Goal: Task Accomplishment & Management: Use online tool/utility

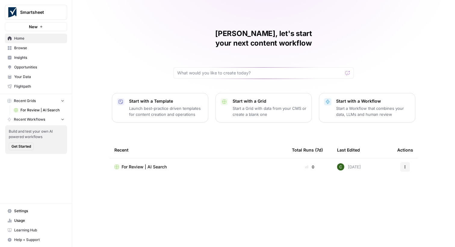
click at [47, 9] on span "Smartsheet" at bounding box center [38, 12] width 36 height 6
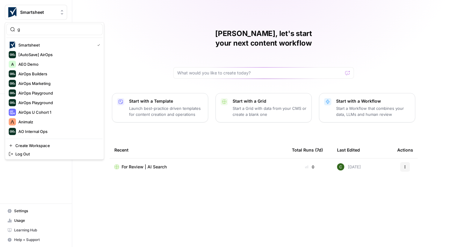
type input "go"
type input "rxdctfvygbhjknl"
type input "small"
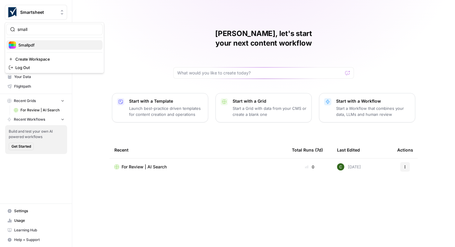
click at [32, 45] on span "Smallpdf" at bounding box center [57, 45] width 79 height 6
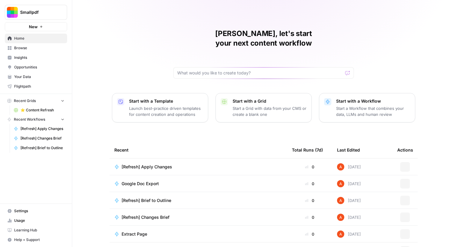
click at [32, 45] on link "Browse" at bounding box center [36, 48] width 62 height 10
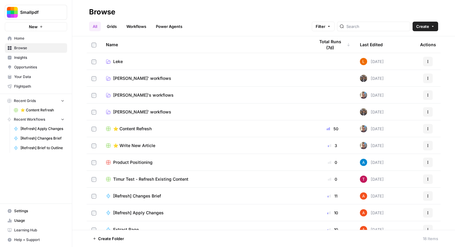
click at [137, 30] on link "Workflows" at bounding box center [136, 27] width 27 height 10
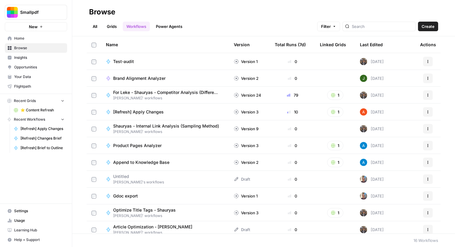
click at [114, 28] on link "Grids" at bounding box center [111, 27] width 17 height 10
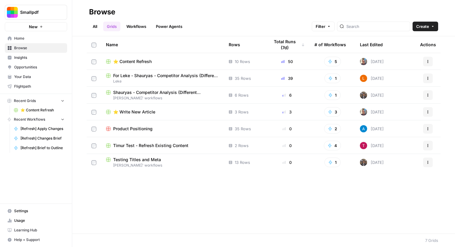
click at [135, 63] on span "⭐️ Content Refresh" at bounding box center [132, 62] width 38 height 6
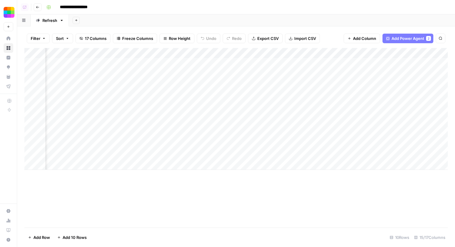
scroll to position [0, 677]
click at [317, 51] on div "Add Column" at bounding box center [235, 109] width 423 height 122
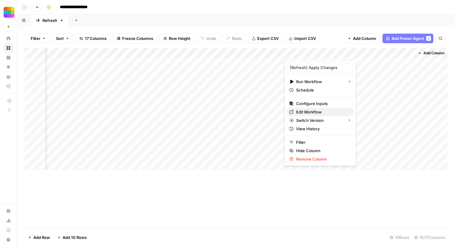
click at [311, 110] on span "Edit Workflow" at bounding box center [322, 112] width 53 height 6
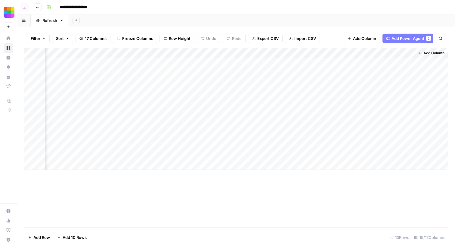
click at [346, 62] on div "Add Column" at bounding box center [235, 109] width 423 height 122
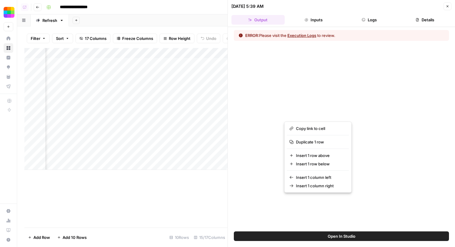
click at [375, 18] on button "Logs" at bounding box center [369, 20] width 53 height 10
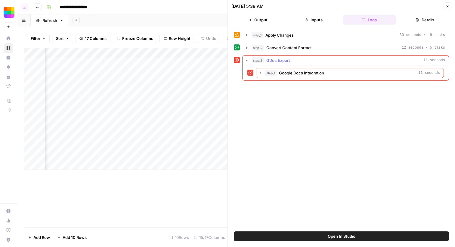
click at [305, 72] on span "Google Docs Integration" at bounding box center [301, 73] width 45 height 6
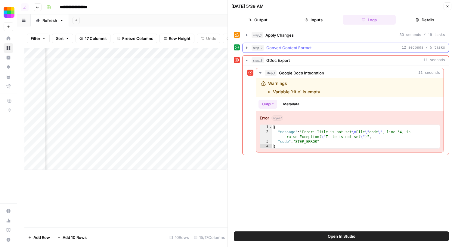
click at [282, 44] on button "step_2 Convert Content Format 12 seconds / 5 tasks" at bounding box center [345, 48] width 206 height 10
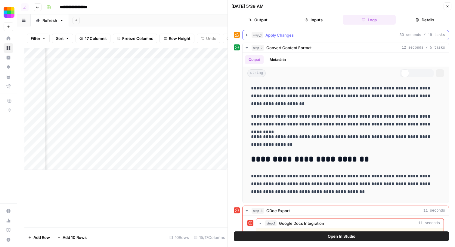
click at [278, 35] on span "Apply Changes" at bounding box center [279, 35] width 28 height 6
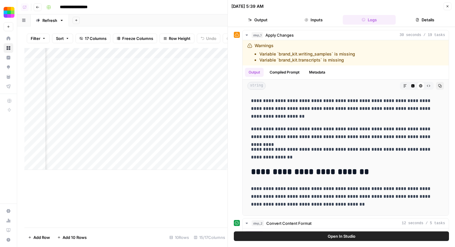
scroll to position [0, 778]
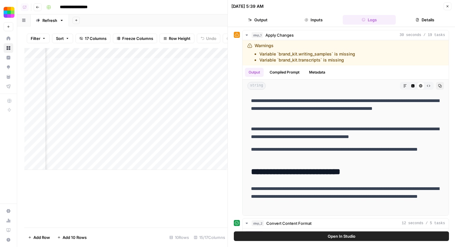
click at [203, 53] on div "Add Column" at bounding box center [125, 109] width 203 height 122
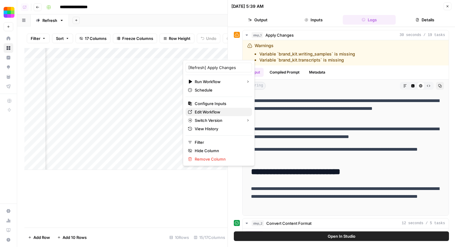
click at [203, 112] on span "Edit Workflow" at bounding box center [221, 112] width 53 height 6
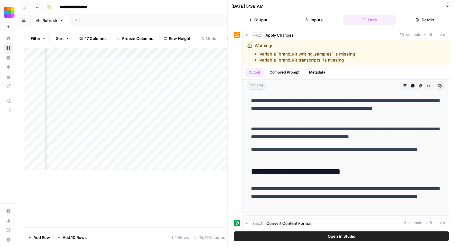
click at [446, 6] on icon "button" at bounding box center [447, 7] width 4 height 4
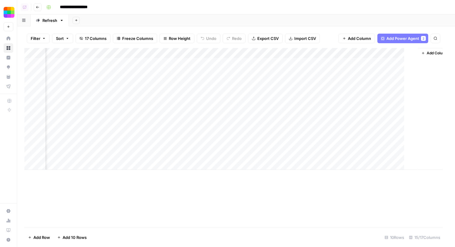
scroll to position [0, 670]
click at [306, 51] on div "Add Column" at bounding box center [235, 109] width 423 height 122
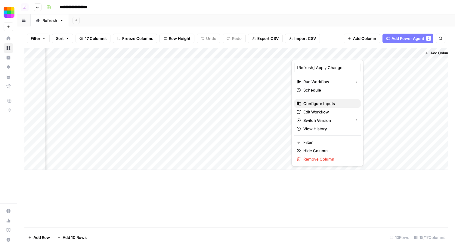
click at [319, 101] on span "Configure Inputs" at bounding box center [329, 104] width 53 height 6
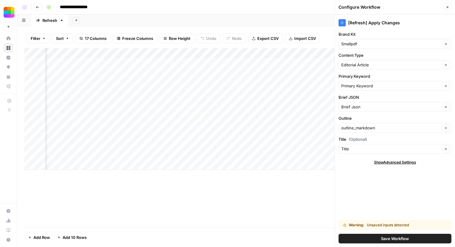
scroll to position [0, 177]
click at [390, 241] on span "Save Workflow" at bounding box center [395, 239] width 28 height 6
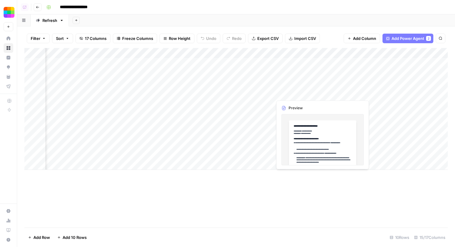
scroll to position [0, 677]
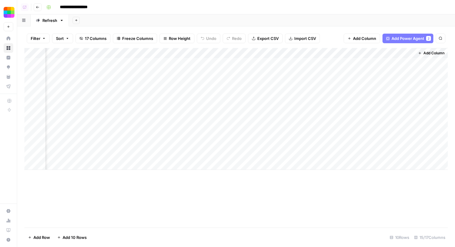
click at [354, 60] on div "Add Column" at bounding box center [235, 109] width 423 height 122
click at [306, 54] on div "Add Column" at bounding box center [235, 109] width 423 height 122
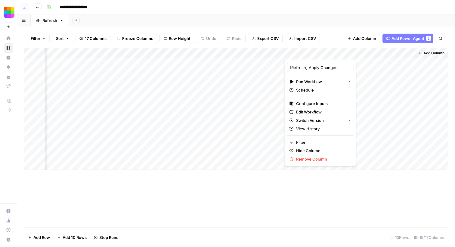
click at [327, 40] on div "Filter Sort 17 Columns Freeze Columns Row Height Undo Redo Export CSV Import CS…" at bounding box center [235, 38] width 423 height 19
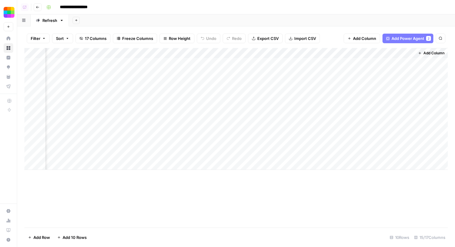
click at [313, 53] on div "Add Column" at bounding box center [235, 109] width 423 height 122
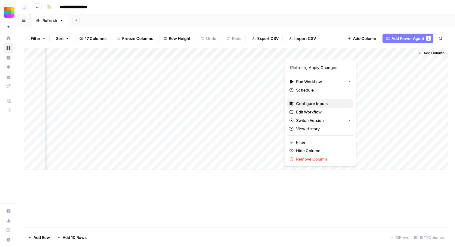
click at [328, 104] on span "Configure Inputs" at bounding box center [322, 104] width 53 height 6
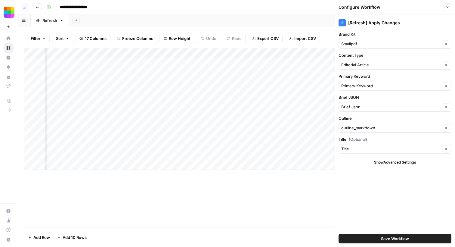
click at [366, 241] on button "Save Workflow" at bounding box center [394, 239] width 113 height 10
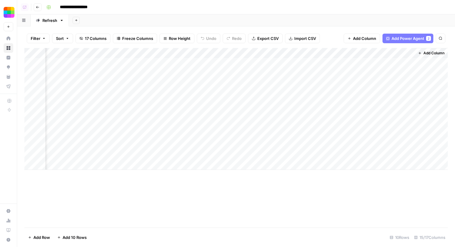
click at [330, 52] on div "Add Column" at bounding box center [235, 109] width 423 height 122
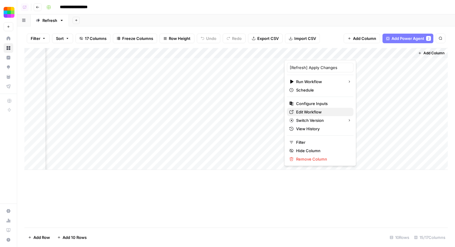
click at [318, 112] on span "Edit Workflow" at bounding box center [322, 112] width 53 height 6
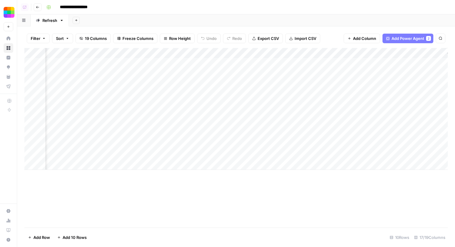
scroll to position [0, 785]
click at [406, 64] on div "Add Column" at bounding box center [235, 109] width 423 height 122
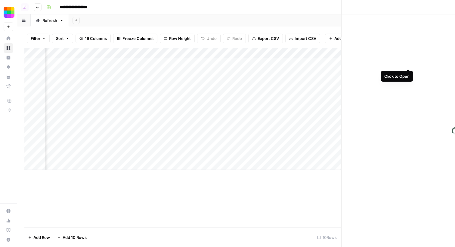
scroll to position [0, 783]
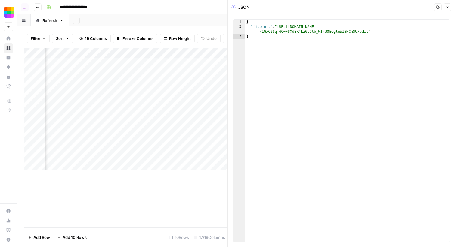
type textarea "**********"
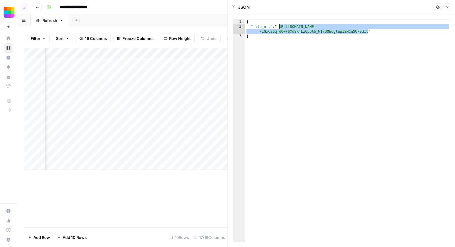
drag, startPoint x: 368, startPoint y: 33, endPoint x: 279, endPoint y: 27, distance: 88.6
click at [279, 27] on div "{ "file_url" : "https://docs.google.com/document/d /1GxC26qfdQwFSXdBK4Lz6pOtb_W…" at bounding box center [347, 136] width 204 height 232
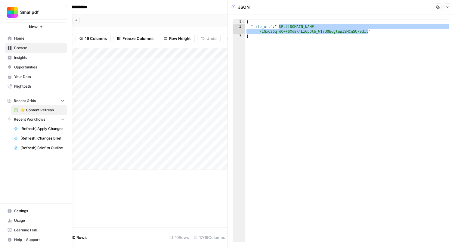
click at [32, 59] on span "Insights" at bounding box center [39, 57] width 50 height 5
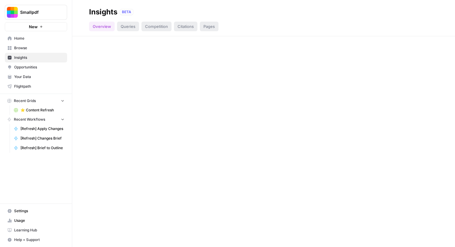
click at [37, 68] on span "Opportunities" at bounding box center [39, 67] width 50 height 5
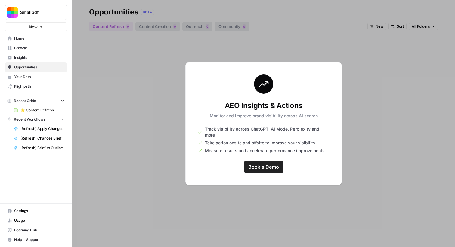
click at [32, 49] on span "Browse" at bounding box center [39, 47] width 50 height 5
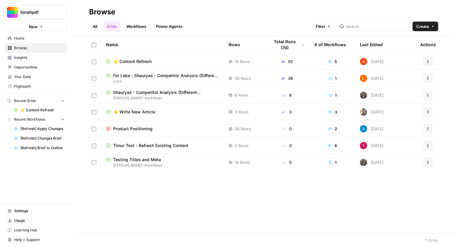
click at [41, 79] on span "Your Data" at bounding box center [39, 76] width 50 height 5
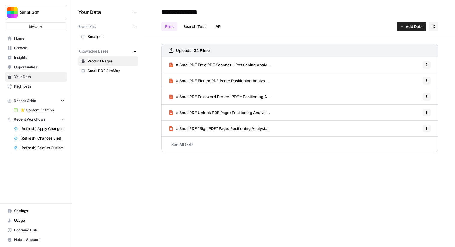
click at [126, 72] on span "Small PDF SiteMap" at bounding box center [112, 70] width 48 height 5
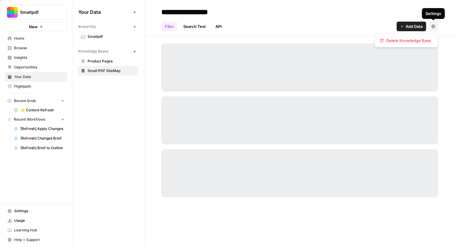
click at [435, 29] on button "Settings" at bounding box center [433, 27] width 10 height 10
click at [380, 8] on div "**********" at bounding box center [299, 12] width 277 height 10
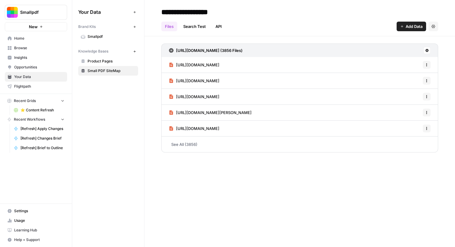
click at [429, 51] on button at bounding box center [426, 50] width 7 height 7
click at [412, 73] on span "Schedule Data Sync" at bounding box center [403, 72] width 37 height 6
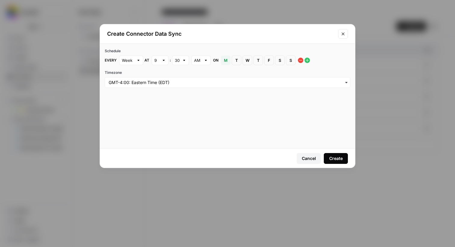
click at [136, 63] on div "Week" at bounding box center [131, 61] width 24 height 10
type input "Week"
click at [301, 45] on div "Schedule Every Week at 9 : 30 AM on M Monday T Tuesday W Wednesday T Thursday F…" at bounding box center [227, 68] width 255 height 49
click at [346, 35] on button "Close modal" at bounding box center [343, 34] width 10 height 10
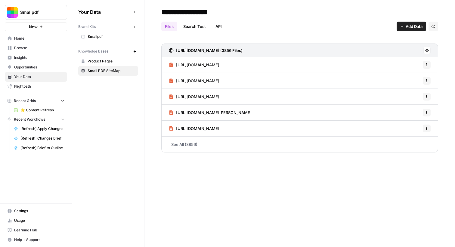
click at [19, 51] on span "Browse" at bounding box center [39, 47] width 50 height 5
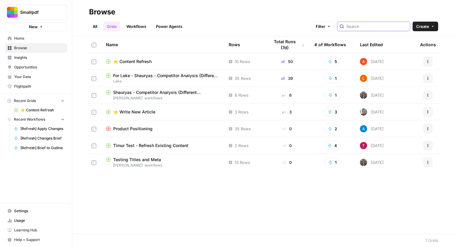
click at [371, 26] on input "search" at bounding box center [376, 26] width 61 height 6
click at [138, 21] on div "All Grids Workflows Power Agents Filter Create" at bounding box center [263, 24] width 349 height 14
click at [139, 28] on link "Workflows" at bounding box center [136, 27] width 27 height 10
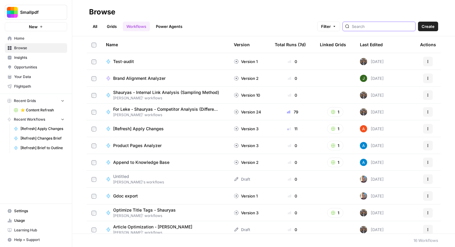
click at [385, 27] on input "search" at bounding box center [382, 26] width 61 height 6
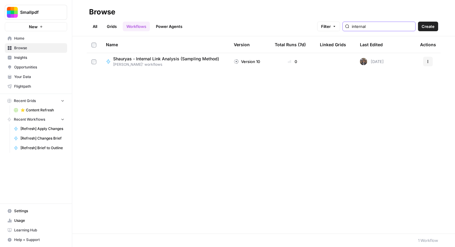
type input "internal"
click at [170, 61] on span "Shauryas - Internal Link Analysis (Sampling Method)" at bounding box center [166, 59] width 106 height 6
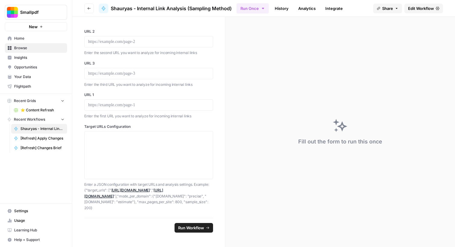
click at [431, 9] on span "Edit Workflow" at bounding box center [421, 8] width 26 height 6
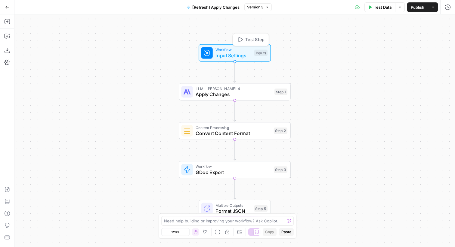
click at [243, 53] on span "Input Settings" at bounding box center [233, 55] width 36 height 7
click at [274, 131] on div "Step 2" at bounding box center [281, 131] width 14 height 7
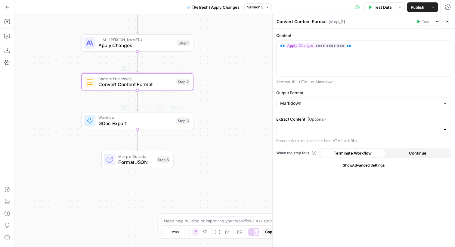
click at [166, 42] on span "Apply Changes" at bounding box center [136, 45] width 76 height 7
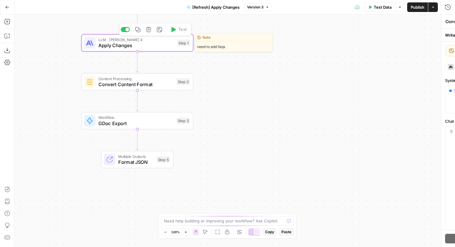
type textarea "Apply Changes"
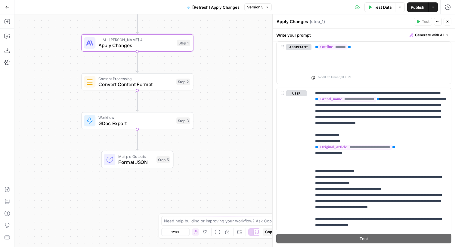
scroll to position [387, 0]
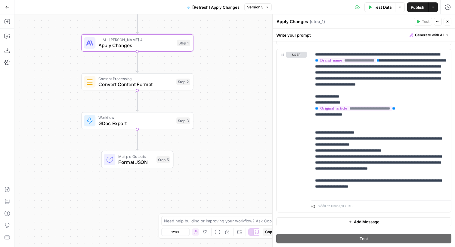
click at [7, 6] on icon "button" at bounding box center [7, 7] width 4 height 4
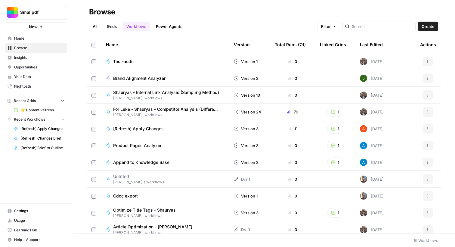
click at [117, 29] on link "Grids" at bounding box center [111, 27] width 17 height 10
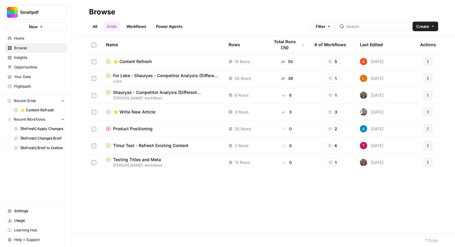
click at [140, 62] on span "⭐️ Content Refresh" at bounding box center [132, 62] width 38 height 6
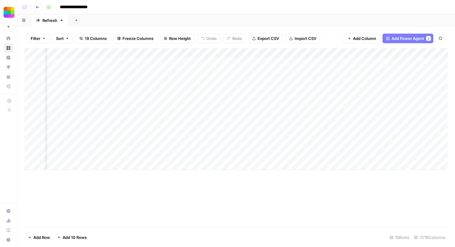
scroll to position [0, 785]
click at [355, 61] on div "Add Column" at bounding box center [235, 109] width 423 height 122
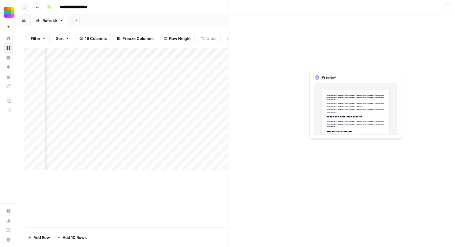
scroll to position [0, 785]
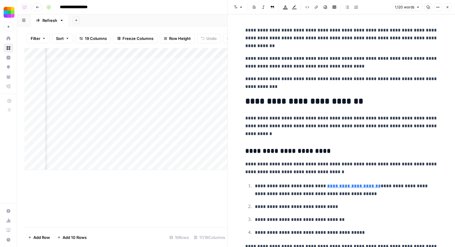
click at [449, 9] on button "Close" at bounding box center [447, 7] width 8 height 8
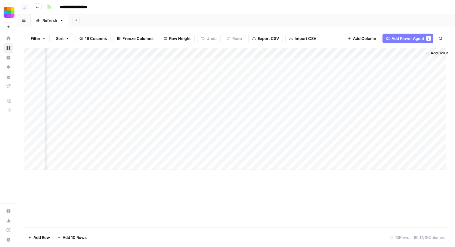
scroll to position [0, 778]
click at [8, 16] on img "Workspace: Smallpdf" at bounding box center [9, 12] width 11 height 11
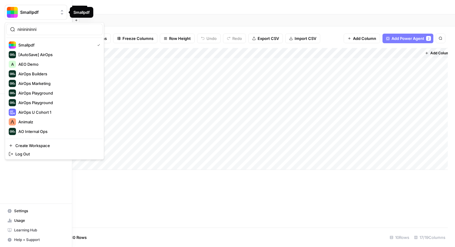
type input "nininininnin"
type input "ice"
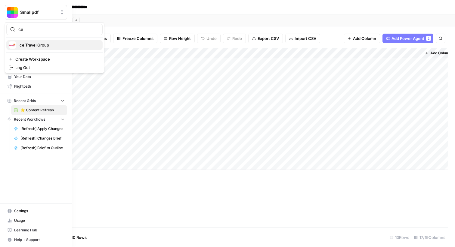
click at [37, 41] on button "Ice Travel Group" at bounding box center [54, 45] width 96 height 10
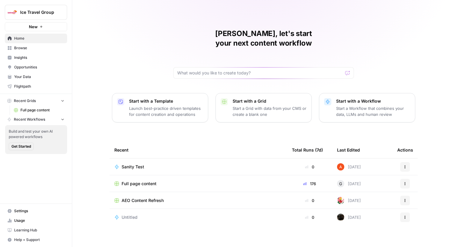
click at [48, 13] on span "Ice Travel Group" at bounding box center [38, 12] width 36 height 6
type input "meis"
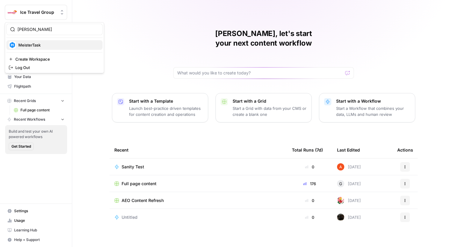
click at [43, 48] on span "MeisterTask" at bounding box center [57, 45] width 79 height 6
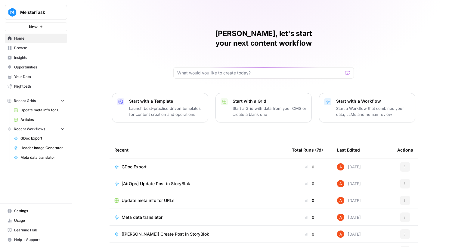
click at [43, 48] on span "Browse" at bounding box center [39, 47] width 50 height 5
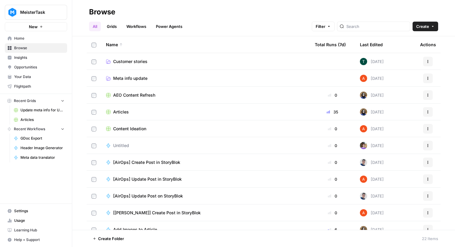
click at [121, 25] on ul "All Grids Workflows Power Agents" at bounding box center [137, 27] width 97 height 10
click at [127, 25] on link "Workflows" at bounding box center [136, 27] width 27 height 10
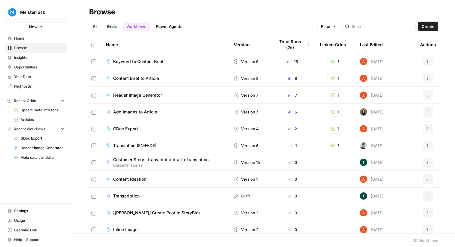
click at [137, 113] on span "Add Images to Article" at bounding box center [135, 112] width 44 height 6
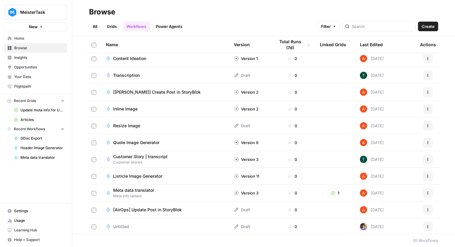
scroll to position [156, 0]
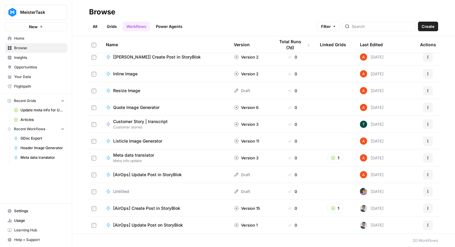
click at [165, 207] on span "[AirOps] Create Post in StoryBlok" at bounding box center [146, 209] width 67 height 6
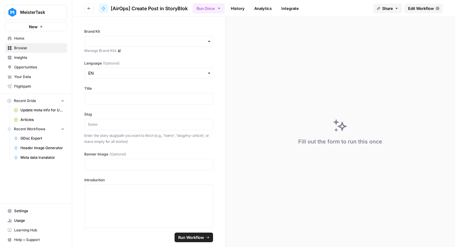
click at [407, 10] on link "Edit Workflow" at bounding box center [423, 9] width 38 height 10
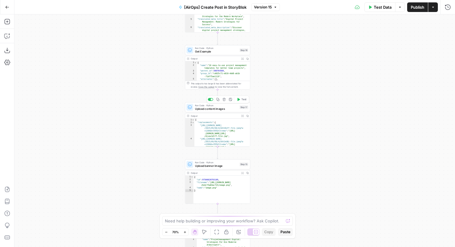
click at [233, 108] on span "Upload content images" at bounding box center [216, 109] width 43 height 4
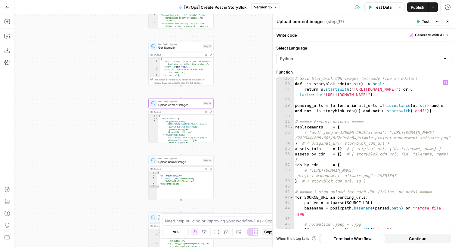
scroll to position [147, 0]
click at [207, 97] on span "Test" at bounding box center [207, 96] width 5 height 4
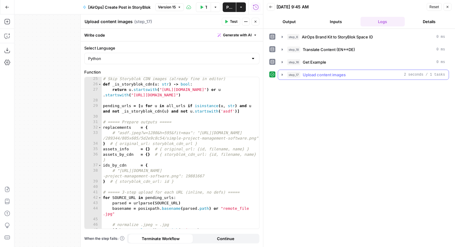
click at [345, 75] on span "Upload content images" at bounding box center [324, 75] width 43 height 6
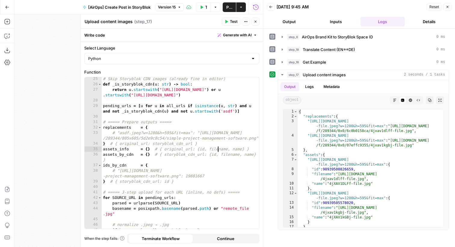
click at [217, 150] on div "# Skip Storyblok CDN images (already fine in editor) def _is_storyblok_cdn ( u …" at bounding box center [180, 157] width 157 height 163
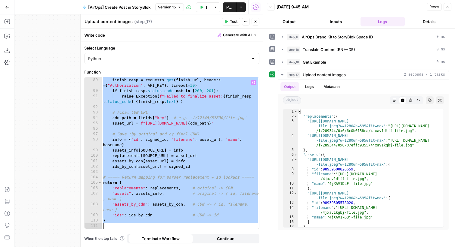
scroll to position [557, 0]
click at [207, 153] on div "finish_url = f"https://mapi.storyblok.com/v1/spaces/ { SPACE_ID } /assets/ { si…" at bounding box center [180, 151] width 157 height 168
type textarea "**********"
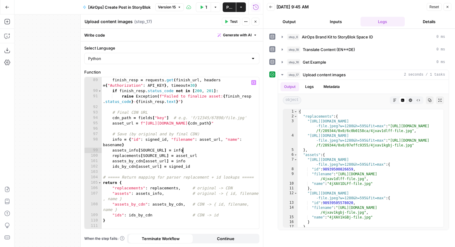
click at [255, 25] on button "Close" at bounding box center [255, 22] width 8 height 8
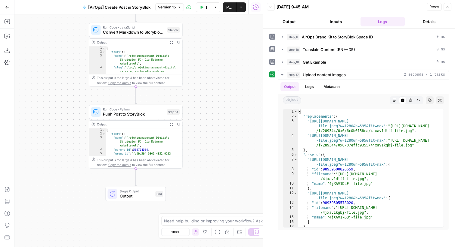
click at [162, 114] on span "Push Post to StoryBlok" at bounding box center [133, 114] width 61 height 6
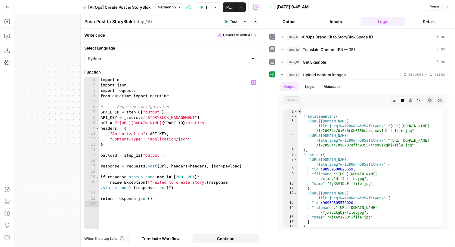
type textarea "**********"
click at [193, 133] on div "import os import json import requests from datetime import datetime # ---- Requ…" at bounding box center [179, 158] width 160 height 163
click at [253, 21] on button "Close" at bounding box center [255, 22] width 8 height 8
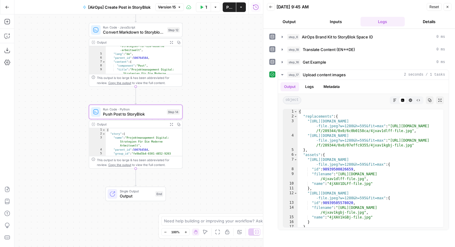
scroll to position [31, 0]
click at [145, 33] on span "Convert Markdown to Storyblok Rich Text" at bounding box center [134, 32] width 62 height 6
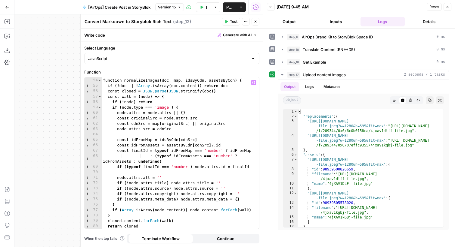
scroll to position [330, 0]
click at [199, 148] on div "// ========================= function normalizeImages ( doc , map , idsByCdn , …" at bounding box center [180, 153] width 157 height 163
type textarea "**********"
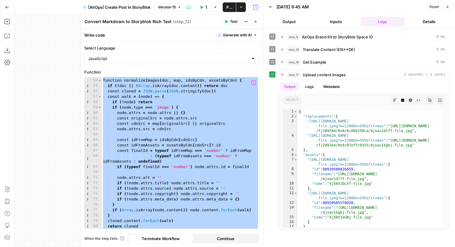
click at [253, 21] on button "Close" at bounding box center [255, 22] width 8 height 8
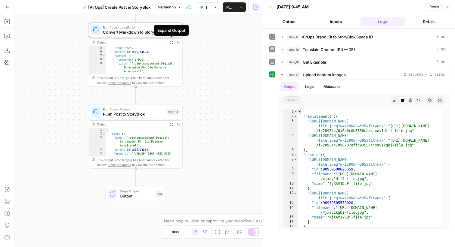
click at [181, 41] on button "Copy" at bounding box center [178, 42] width 7 height 7
click at [142, 37] on div "Run Code · JavaScript Convert Markdown to Storyblok Rich Text Step 12 Output Ex…" at bounding box center [136, 55] width 94 height 64
click at [149, 29] on span "Run Code · JavaScript" at bounding box center [134, 27] width 62 height 5
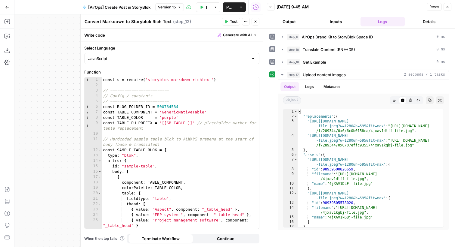
click at [149, 90] on div "const s = require ( 'storyblok-markdown-richtext' ) // ========================…" at bounding box center [180, 158] width 157 height 163
type textarea "**********"
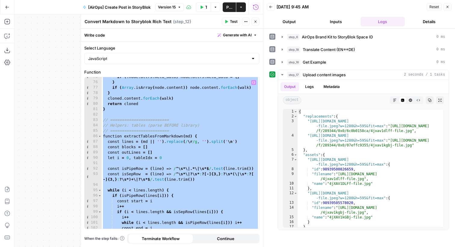
scroll to position [452, 0]
click at [252, 21] on button "Close" at bounding box center [255, 22] width 8 height 8
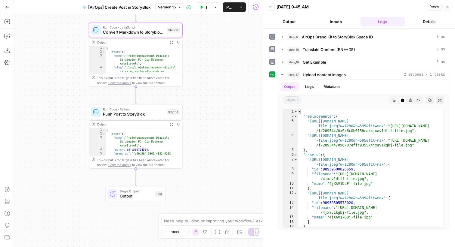
scroll to position [0, 0]
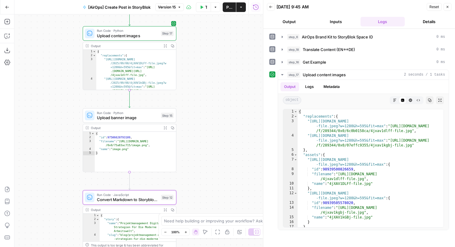
click at [106, 37] on span "Upload content images" at bounding box center [128, 35] width 62 height 6
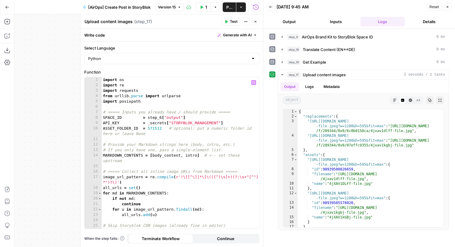
click at [232, 106] on div "import os import re import requests from urllib . parse import urlparse import …" at bounding box center [180, 161] width 157 height 168
type textarea "*"
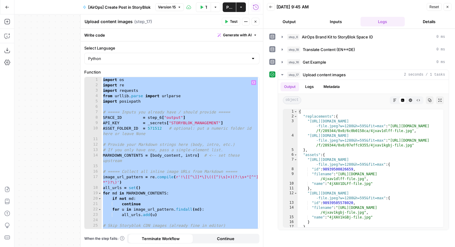
click at [252, 23] on button "Close" at bounding box center [255, 22] width 8 height 8
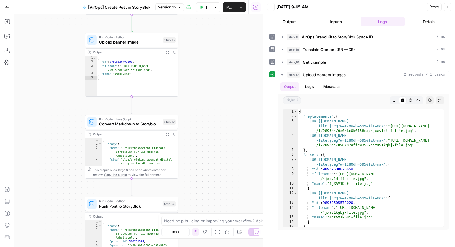
click at [104, 126] on span "Convert Markdown to Storyblok Rich Text" at bounding box center [130, 124] width 62 height 6
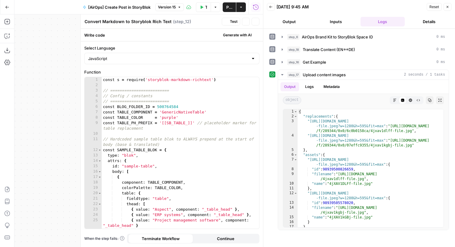
click at [170, 124] on div "const s = require ( 'storyblok-markdown-richtext' ) // ========================…" at bounding box center [180, 158] width 157 height 163
type textarea "**********"
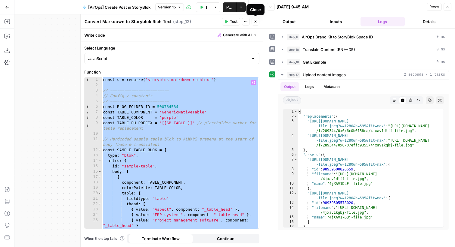
click at [255, 22] on icon "button" at bounding box center [255, 22] width 4 height 4
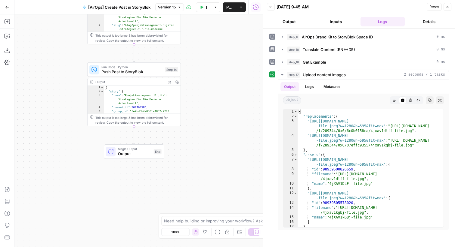
click at [170, 67] on div "Step 14" at bounding box center [171, 69] width 13 height 5
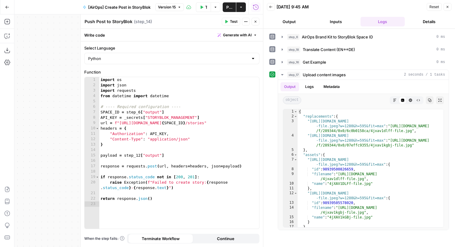
click at [207, 138] on div "import os import json import requests from datetime import datetime # ---- Requ…" at bounding box center [179, 158] width 160 height 163
type textarea "**********"
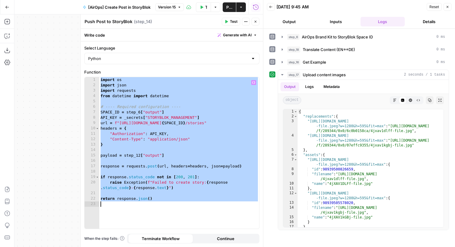
click at [256, 17] on header "Push Post to StoryBlok Push Post to StoryBlok ( step_14 ) Test Actions Close" at bounding box center [172, 21] width 182 height 14
click at [253, 23] on icon "button" at bounding box center [255, 22] width 4 height 4
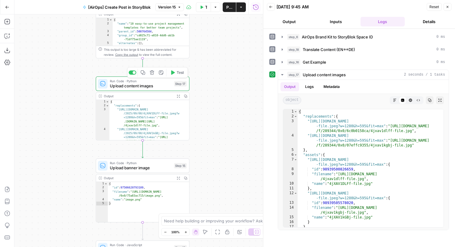
click at [163, 86] on span "Upload content images" at bounding box center [141, 86] width 62 height 6
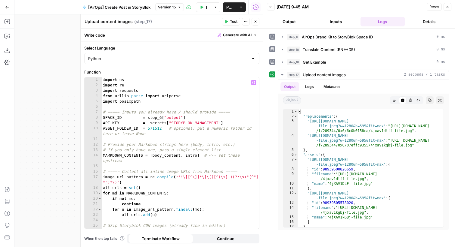
click at [251, 108] on div "import os import re import requests from urllib . parse import urlparse import …" at bounding box center [180, 161] width 157 height 168
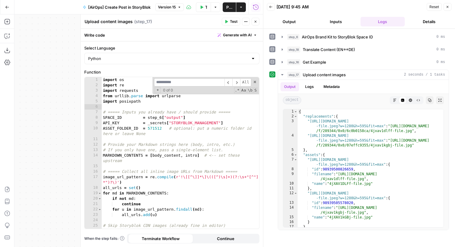
type input "**********"
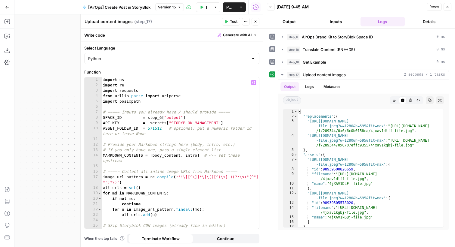
click at [171, 124] on div "import os import re import requests from urllib . parse import urlparse import …" at bounding box center [180, 161] width 157 height 168
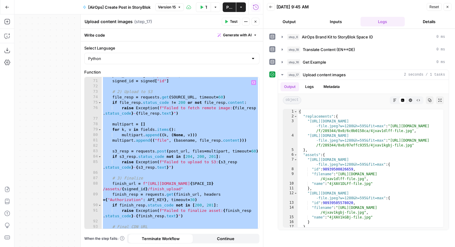
scroll to position [557, 0]
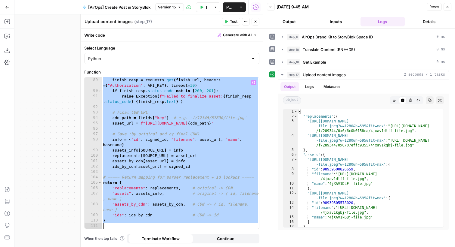
click at [192, 167] on div "finish_url = f"https://mapi.storyblok.com/v1/spaces/ { SPACE_ID } /assets/ { si…" at bounding box center [180, 151] width 157 height 168
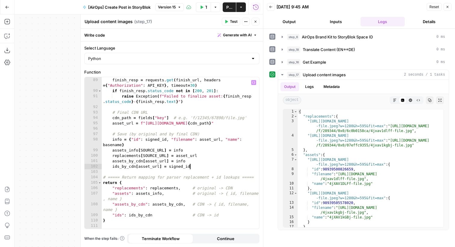
click at [224, 96] on div "finish_url = f"https://mapi.storyblok.com/v1/spaces/ { SPACE_ID } /assets/ { si…" at bounding box center [180, 151] width 157 height 168
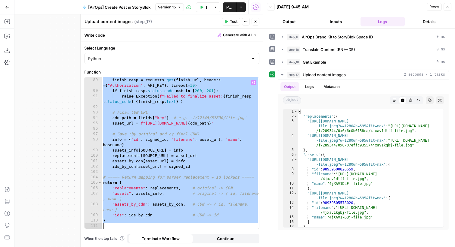
paste textarea
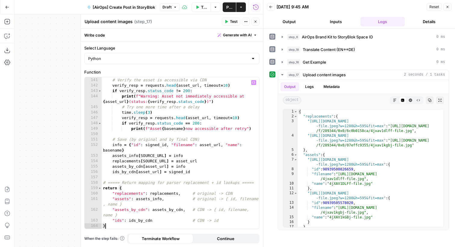
click at [229, 24] on button "Test" at bounding box center [231, 22] width 18 height 8
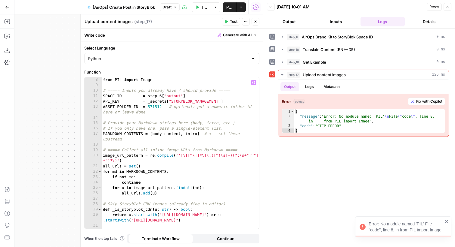
scroll to position [0, 0]
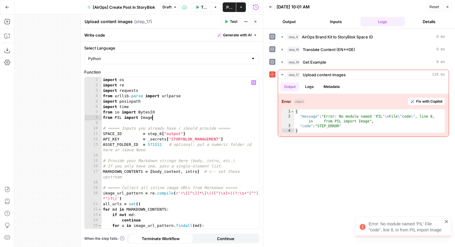
type textarea "**********"
click at [172, 118] on div "import os import re import requests from urllib . parse import urlparse import …" at bounding box center [180, 158] width 157 height 163
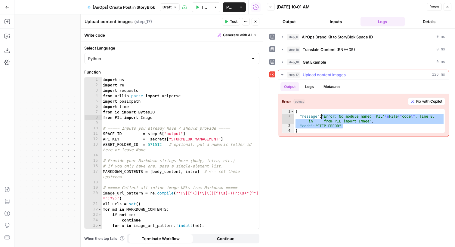
drag, startPoint x: 376, startPoint y: 124, endPoint x: 321, endPoint y: 116, distance: 55.2
click at [321, 116] on div "{ "message" : "Error: No module named 'PIL' \n File \" code \" , line 8, in fro…" at bounding box center [369, 126] width 150 height 34
type textarea "**********"
drag, startPoint x: 161, startPoint y: 116, endPoint x: 94, endPoint y: 116, distance: 67.1
click at [93, 116] on div "**********" at bounding box center [171, 153] width 174 height 152
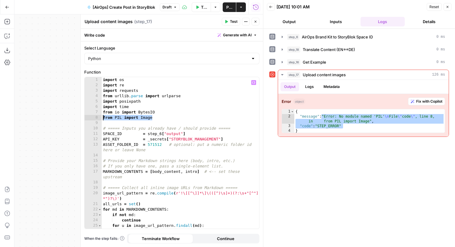
paste textarea "**********"
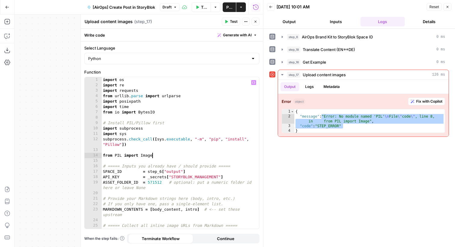
type textarea "**********"
drag, startPoint x: 231, startPoint y: 23, endPoint x: 226, endPoint y: 24, distance: 5.3
click at [226, 24] on button "Test" at bounding box center [231, 22] width 18 height 8
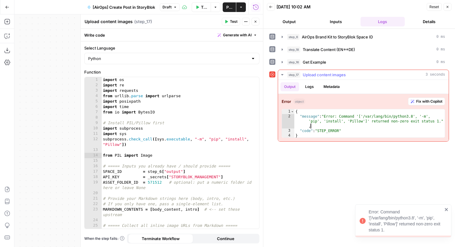
click at [349, 127] on div "{ "message" : "Error: Command '['/var/lang/bin/python3.8', '-m', 'pip', 'instal…" at bounding box center [369, 128] width 150 height 38
type textarea "**********"
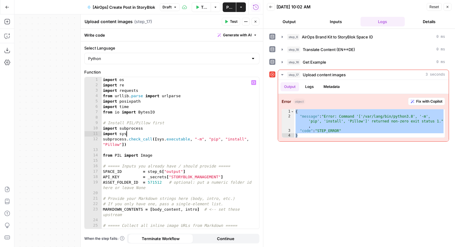
click at [195, 135] on div "import os import re import requests from urllib . parse import urlparse import …" at bounding box center [180, 161] width 157 height 168
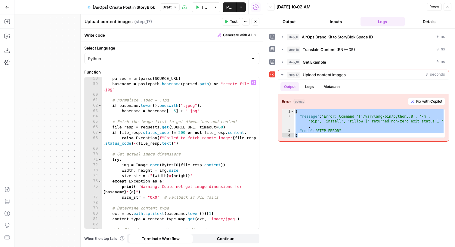
scroll to position [344, 0]
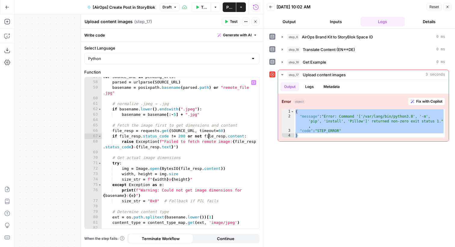
click at [208, 136] on div "for SOURCE_URL in pending_urls : parsed = urlparse ( SOURCE_URL ) basename = po…" at bounding box center [180, 155] width 157 height 163
type textarea "**********"
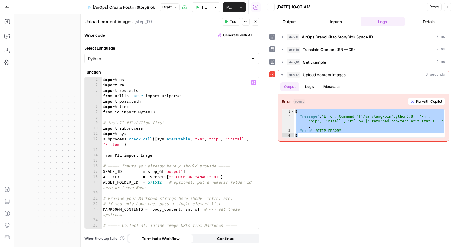
scroll to position [0, 0]
click at [208, 115] on div "import os import re import requests from urllib . parse import urlparse import …" at bounding box center [180, 161] width 157 height 168
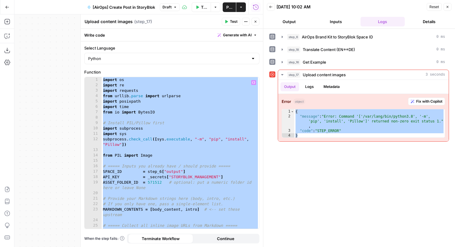
paste textarea
type textarea "*"
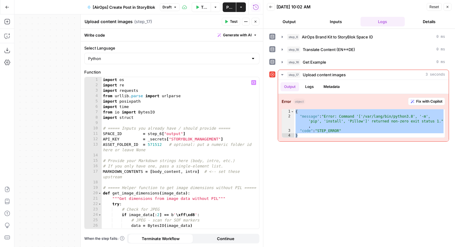
click at [238, 20] on button "Test" at bounding box center [231, 22] width 18 height 8
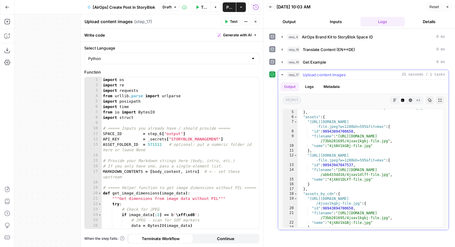
scroll to position [37, 0]
type textarea "**********"
drag, startPoint x: 331, startPoint y: 147, endPoint x: 373, endPoint y: 148, distance: 41.5
click at [373, 148] on div ""https://upcdn.io/12a1yzN/image/uploads/2025/09/08/4jXAV1DLFf -file.jpeg?w=1280…" at bounding box center [370, 164] width 146 height 137
type textarea "**********"
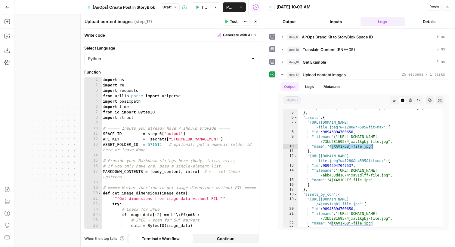
click at [209, 169] on div "import os import re import requests from urllib . parse import urlparse import …" at bounding box center [180, 158] width 157 height 163
paste input "******"
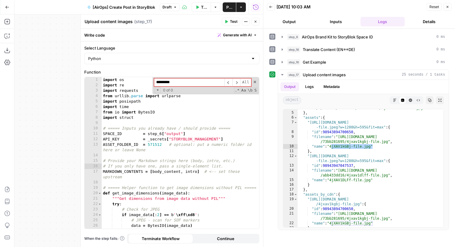
type input "*********"
click at [215, 84] on input "*********" at bounding box center [189, 82] width 70 height 8
click at [254, 81] on span at bounding box center [255, 82] width 4 height 4
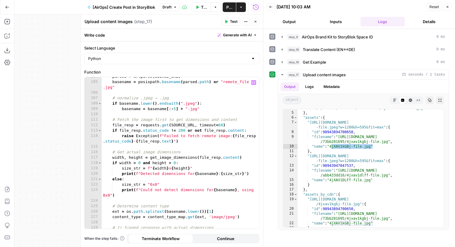
scroll to position [611, 0]
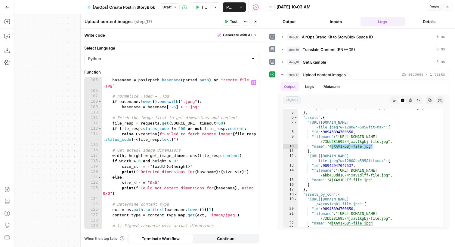
click at [447, 7] on icon "button" at bounding box center [447, 7] width 4 height 4
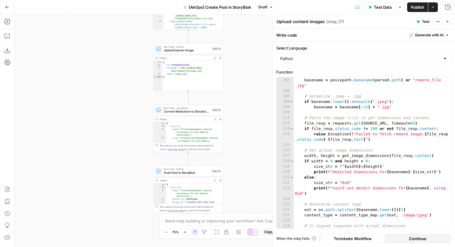
click at [212, 109] on div "Step 12" at bounding box center [216, 110] width 9 height 4
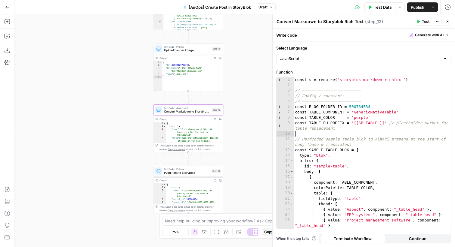
click at [320, 133] on div "const s = require ( 'storyblok-markdown-richtext' ) // ========================…" at bounding box center [371, 158] width 157 height 163
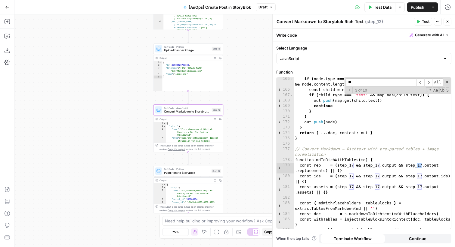
scroll to position [975, 0]
type input "**"
click at [445, 81] on span at bounding box center [446, 82] width 4 height 4
type textarea "**********"
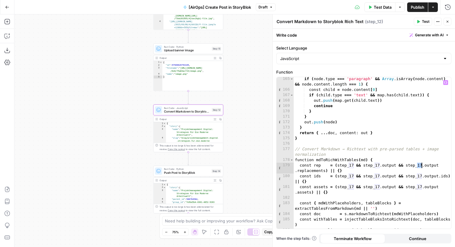
click at [445, 23] on icon "button" at bounding box center [447, 22] width 4 height 4
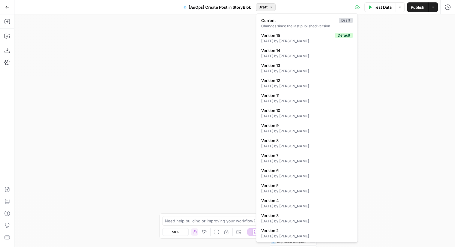
click at [273, 7] on button "Draft" at bounding box center [266, 7] width 20 height 8
click at [382, 29] on div "Workflow Input Settings Inputs Run Code · Python AirOps Brand Kit to StoryBlok …" at bounding box center [234, 130] width 440 height 233
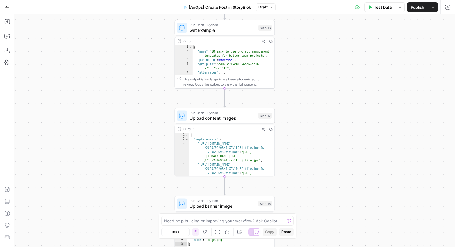
click at [418, 8] on span "Publish" at bounding box center [417, 7] width 14 height 6
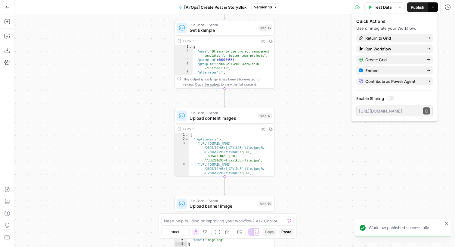
click at [9, 5] on button "Go Back" at bounding box center [7, 7] width 11 height 11
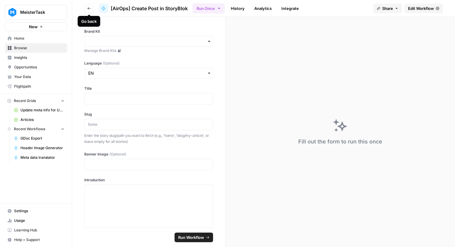
click at [93, 5] on button "Go back" at bounding box center [89, 9] width 10 height 10
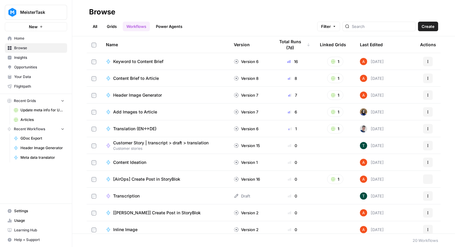
click at [118, 28] on link "Grids" at bounding box center [111, 27] width 17 height 10
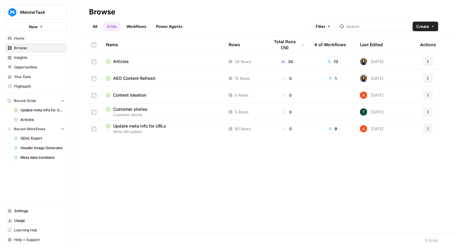
click at [126, 62] on span "Articles" at bounding box center [121, 62] width 16 height 6
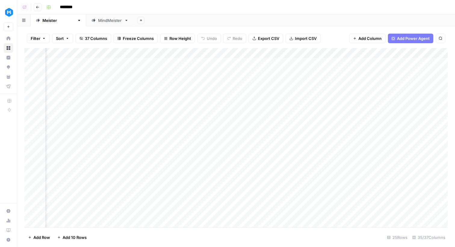
scroll to position [0, 1443]
click at [285, 83] on div "Add Column" at bounding box center [235, 138] width 423 height 180
click at [268, 82] on div "Add Column" at bounding box center [235, 138] width 423 height 180
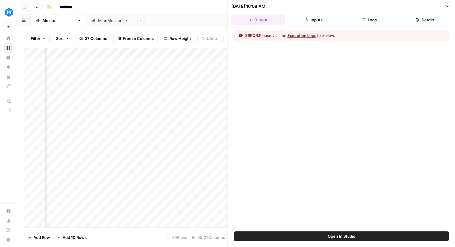
click at [384, 24] on button "Logs" at bounding box center [369, 20] width 53 height 10
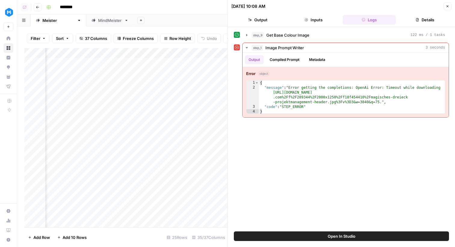
click at [448, 5] on icon "button" at bounding box center [447, 6] width 2 height 2
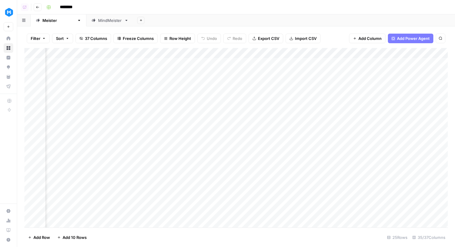
click at [276, 82] on div "Add Column" at bounding box center [235, 138] width 423 height 180
click at [278, 123] on div "Add Column" at bounding box center [235, 138] width 423 height 180
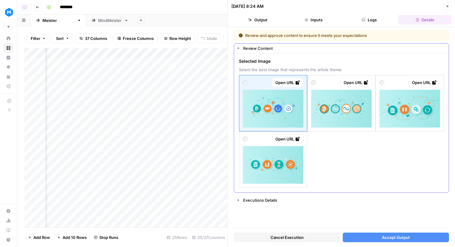
click at [252, 146] on div at bounding box center [273, 164] width 60 height 40
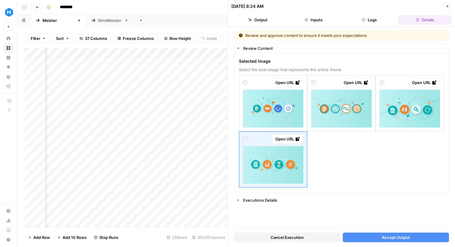
click at [369, 235] on button "Accept Output" at bounding box center [396, 238] width 106 height 10
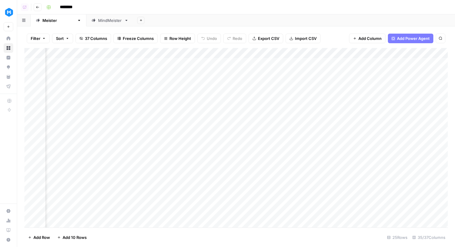
scroll to position [0, 1545]
click at [291, 126] on div "Add Column" at bounding box center [235, 138] width 423 height 180
click at [213, 47] on div "Filter Sort 37 Columns Freeze Columns Row Height Undo Redo Export CSV Import CS…" at bounding box center [235, 38] width 423 height 19
click at [213, 50] on div "Add Column" at bounding box center [235, 138] width 423 height 180
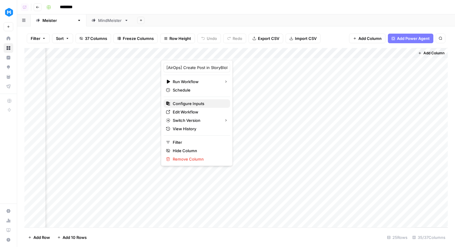
click at [195, 105] on span "Configure Inputs" at bounding box center [199, 104] width 53 height 6
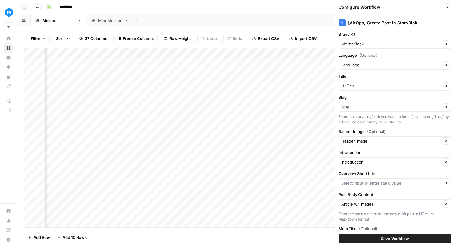
scroll to position [48, 0]
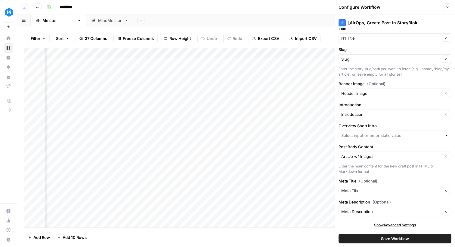
click at [444, 7] on button "Close" at bounding box center [447, 7] width 8 height 8
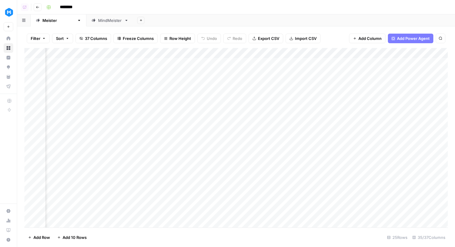
scroll to position [0, 643]
click at [91, 56] on div "Add Column" at bounding box center [235, 138] width 423 height 180
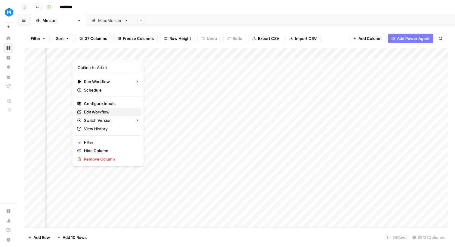
click at [101, 113] on span "Edit Workflow" at bounding box center [110, 112] width 53 height 6
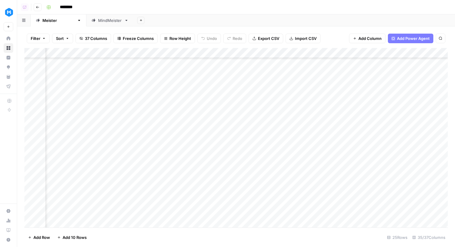
scroll to position [89, 643]
click at [111, 116] on div "Add Column" at bounding box center [235, 138] width 423 height 180
click at [161, 116] on div "Add Column" at bounding box center [235, 138] width 423 height 180
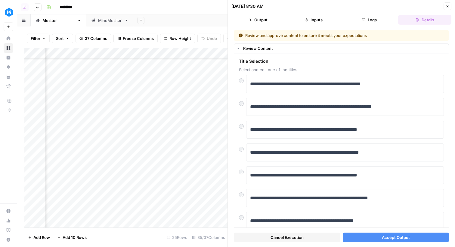
click at [365, 238] on button "Accept Output" at bounding box center [396, 238] width 106 height 10
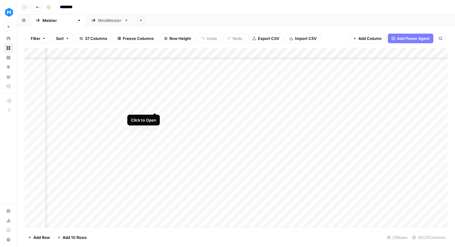
click at [157, 106] on div "Add Column" at bounding box center [235, 138] width 423 height 180
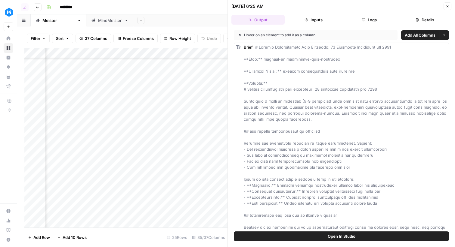
click at [410, 23] on button "Details" at bounding box center [424, 20] width 53 height 10
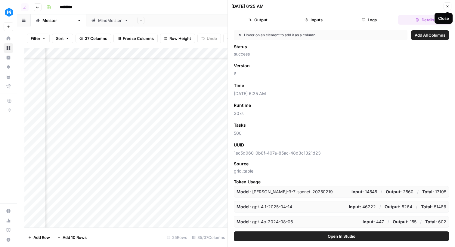
click at [380, 15] on button "Logs" at bounding box center [369, 20] width 53 height 10
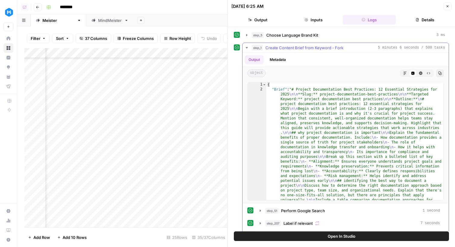
click at [325, 47] on span "Create Content Brief from Keyword - Fork" at bounding box center [304, 48] width 78 height 6
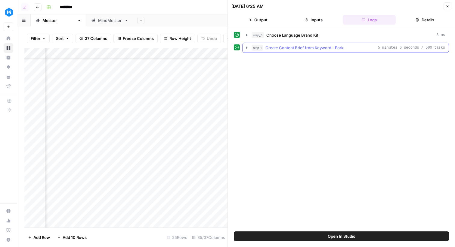
click at [325, 47] on span "Create Content Brief from Keyword - Fork" at bounding box center [304, 48] width 78 height 6
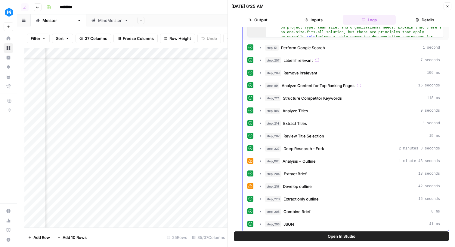
scroll to position [167, 0]
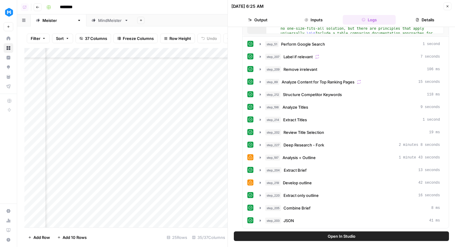
click at [446, 8] on icon "button" at bounding box center [447, 7] width 4 height 4
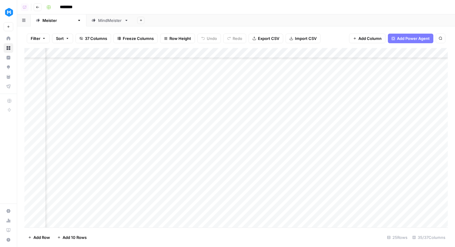
scroll to position [0, 1541]
click at [280, 51] on div "Add Column" at bounding box center [235, 138] width 423 height 180
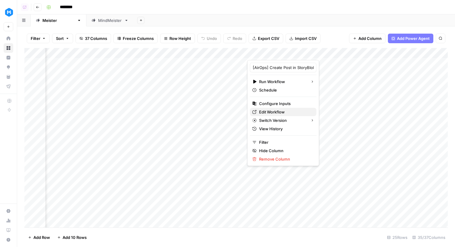
click at [278, 113] on span "Edit Workflow" at bounding box center [285, 112] width 53 height 6
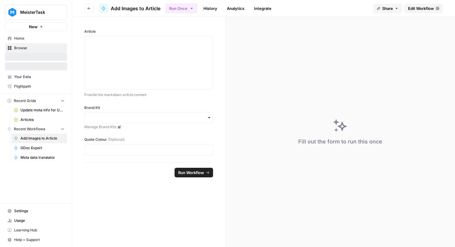
click at [414, 8] on span "Edit Workflow" at bounding box center [421, 8] width 26 height 6
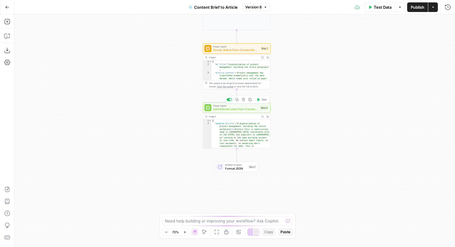
click at [220, 110] on span "Add Internal Links from Knowledge Base" at bounding box center [235, 109] width 45 height 4
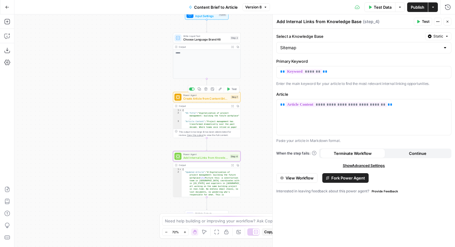
click at [189, 100] on span "Create Article from Content Brief - Fork" at bounding box center [206, 99] width 46 height 4
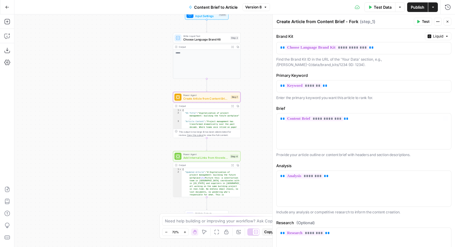
scroll to position [95, 0]
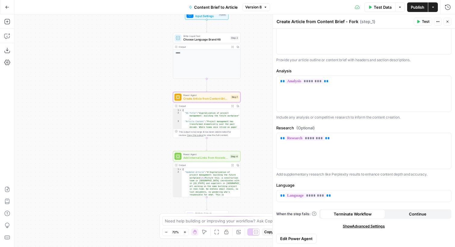
click at [447, 23] on button "Close" at bounding box center [447, 22] width 8 height 8
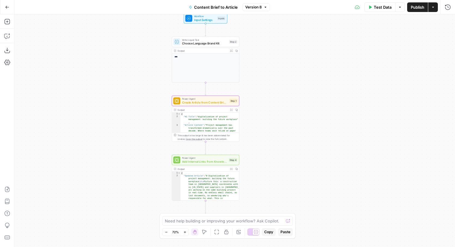
click at [235, 100] on div "Step 1" at bounding box center [233, 101] width 8 height 4
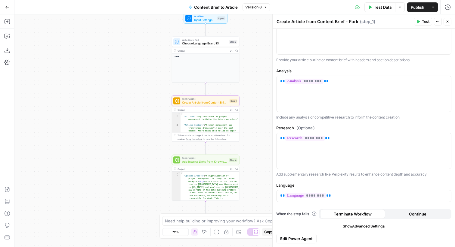
click at [300, 237] on span "Edit Power Agent" at bounding box center [296, 239] width 32 height 6
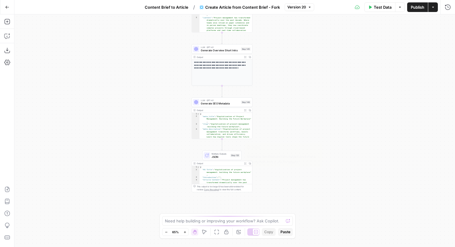
click at [229, 152] on div "Multiple Outputs JSON Step 132 Switch to single output Edit Note Test" at bounding box center [221, 155] width 39 height 9
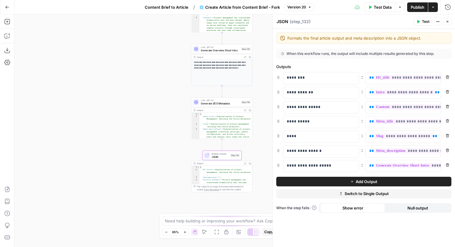
click at [447, 21] on span "E" at bounding box center [446, 20] width 5 height 6
click at [6, 3] on button "Go Back" at bounding box center [7, 7] width 11 height 11
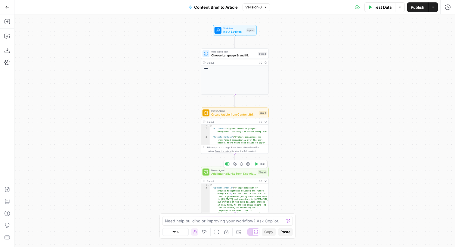
click at [230, 172] on span "Add Internal Links from Knowledge Base" at bounding box center [233, 174] width 45 height 4
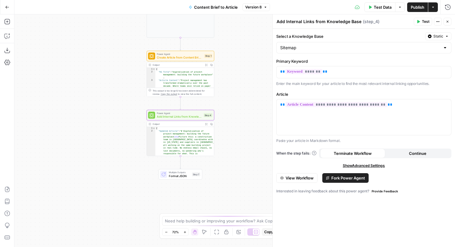
click at [205, 123] on icon "button" at bounding box center [206, 124] width 2 height 2
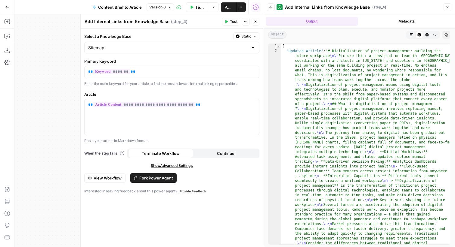
click at [452, 7] on header "Back Add Internal Links from Knowledge Base ( step_4 ) Close" at bounding box center [359, 7] width 192 height 14
click at [445, 6] on icon "button" at bounding box center [447, 7] width 4 height 4
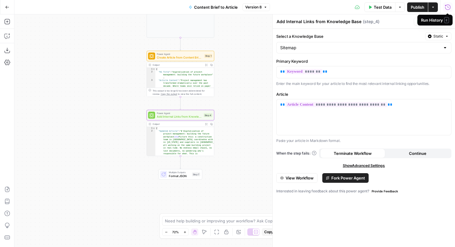
click at [195, 57] on span "Create Article from Content Brief - Fork" at bounding box center [180, 57] width 46 height 4
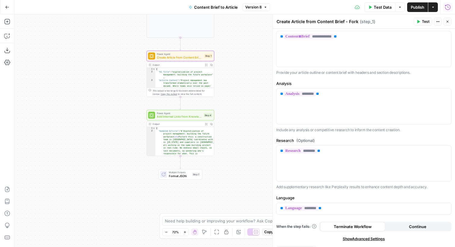
scroll to position [95, 0]
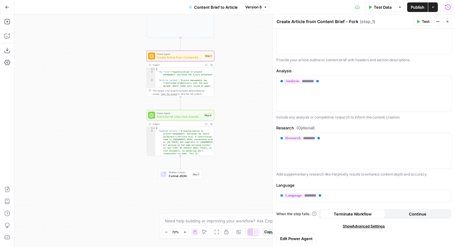
click at [295, 237] on span "Edit Power Agent" at bounding box center [296, 239] width 32 height 6
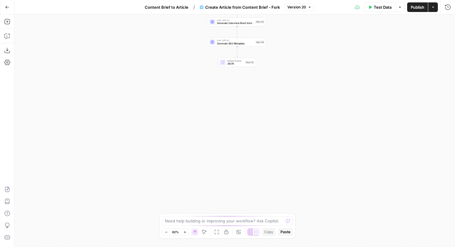
click at [241, 62] on span "JSON" at bounding box center [235, 64] width 17 height 4
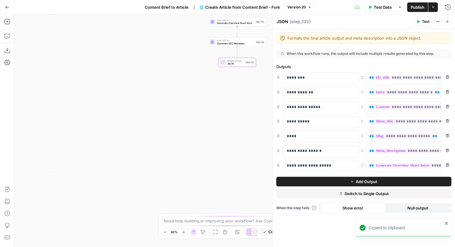
click at [8, 7] on icon "button" at bounding box center [7, 7] width 4 height 3
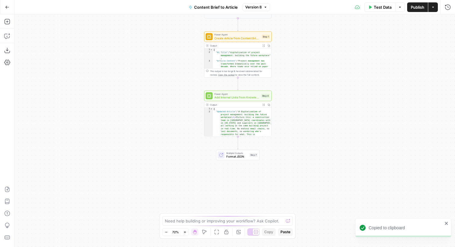
click at [242, 155] on span "Format JSON" at bounding box center [236, 157] width 21 height 4
click at [221, 155] on icon at bounding box center [221, 156] width 4 height 4
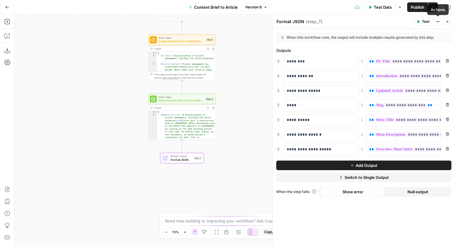
click at [445, 21] on icon "button" at bounding box center [447, 22] width 4 height 4
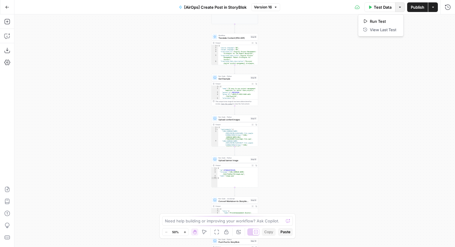
click at [397, 8] on button "Options" at bounding box center [400, 7] width 10 height 10
click at [389, 9] on span "Test Data" at bounding box center [383, 7] width 18 height 6
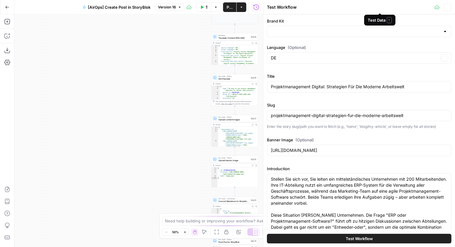
type input "MeisterTask"
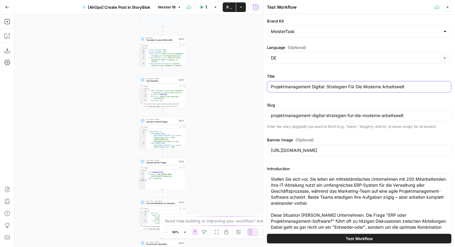
click at [286, 85] on input "Projektmanagement Digital: Strategien Für Die Moderne Arbeitswelt" at bounding box center [359, 87] width 177 height 6
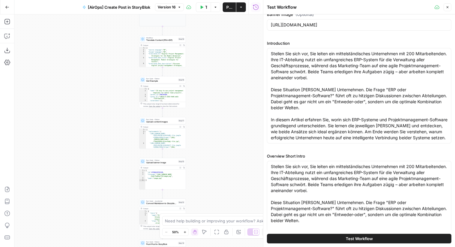
scroll to position [128, 0]
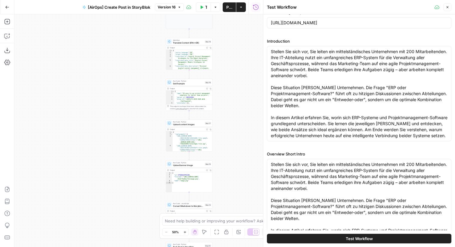
type input "Image Test: Projektmanagement Digital: Strategien Für Die Moderne Arbeitswelt"
click at [196, 122] on span "Run Code · Python" at bounding box center [188, 122] width 31 height 2
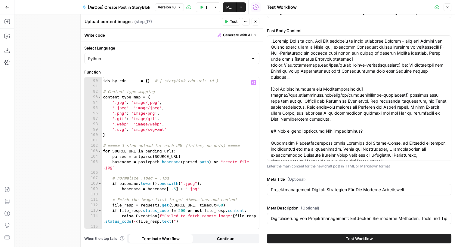
scroll to position [529, 0]
click at [6, 37] on icon "button" at bounding box center [7, 37] width 2 height 0
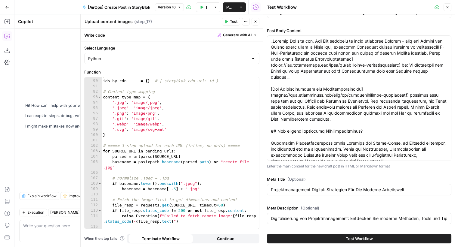
click at [447, 7] on icon "button" at bounding box center [447, 7] width 2 height 2
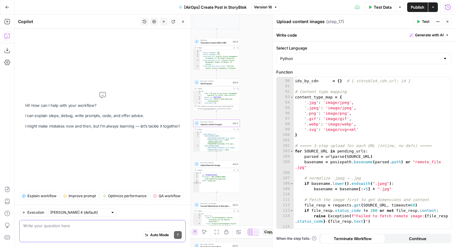
click at [76, 227] on textarea at bounding box center [102, 226] width 158 height 6
type textarea "Where does step_17 get the images it's uploading from?"
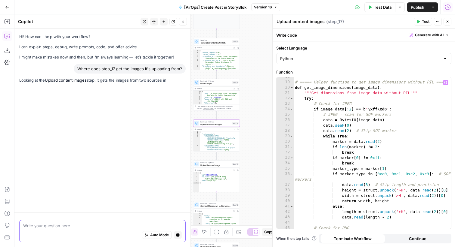
scroll to position [101, 0]
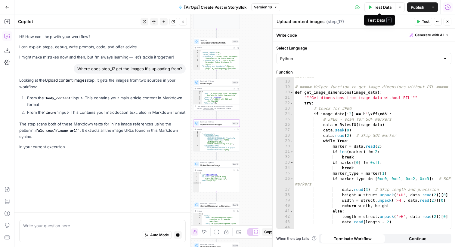
click at [389, 7] on span "Test Data" at bounding box center [382, 7] width 18 height 6
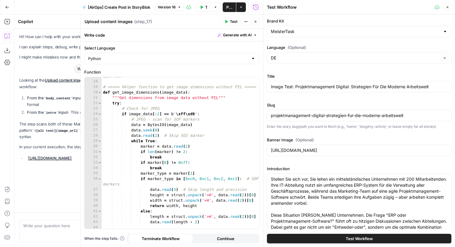
click at [254, 21] on icon "button" at bounding box center [255, 22] width 4 height 4
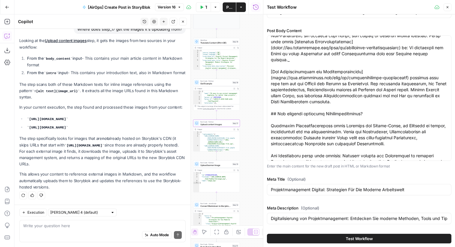
scroll to position [18, 0]
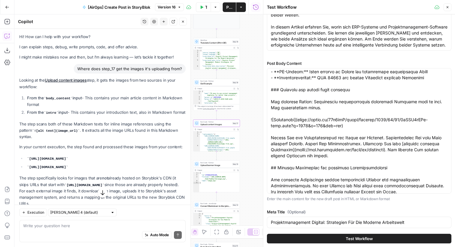
scroll to position [538, 0]
drag, startPoint x: 337, startPoint y: 125, endPoint x: 299, endPoint y: 121, distance: 38.4
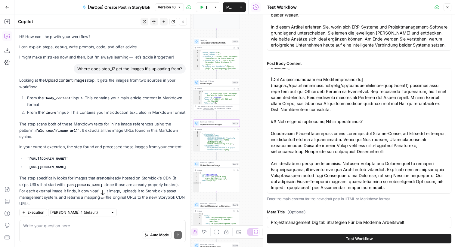
scroll to position [0, 0]
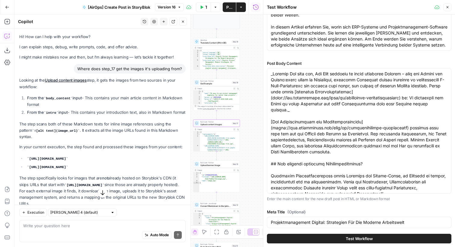
click at [318, 238] on button "Test Workflow" at bounding box center [359, 239] width 184 height 10
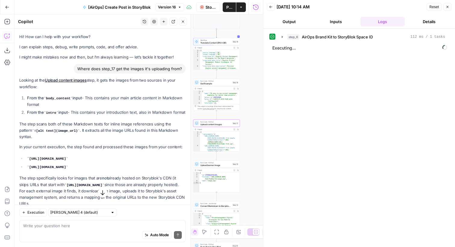
click at [185, 19] on button "Close" at bounding box center [183, 22] width 8 height 8
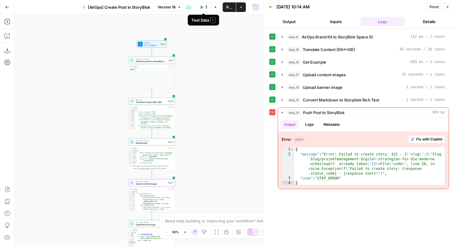
click at [204, 6] on button "Test Data" at bounding box center [203, 7] width 15 height 10
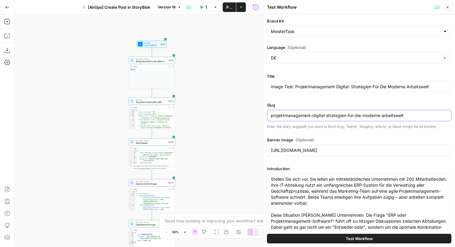
click at [302, 115] on input "projektmanagement-digital-strategien-fur-die-moderne-arbeitswelt" at bounding box center [359, 116] width 177 height 6
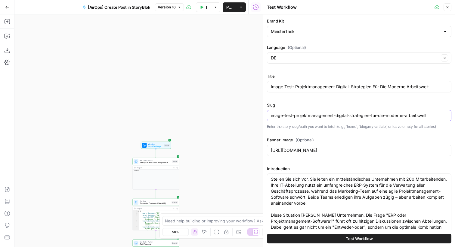
type input "image-test-projektmanagement-digital-strategien-fur-die-moderne-arbeitswelt"
click at [348, 235] on button "Test Workflow" at bounding box center [359, 239] width 184 height 10
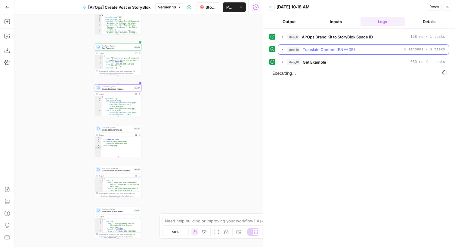
click at [338, 49] on span "Translate Content (EN<->DE)" at bounding box center [329, 50] width 52 height 6
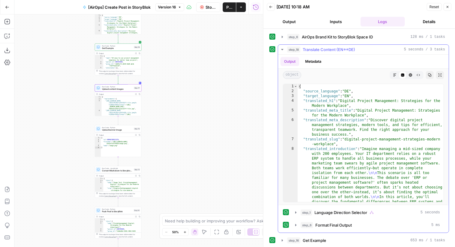
click at [338, 49] on span "Translate Content (EN<->DE)" at bounding box center [329, 50] width 52 height 6
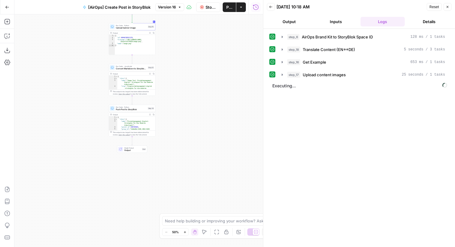
click at [206, 9] on span "Stop Run" at bounding box center [210, 7] width 11 height 6
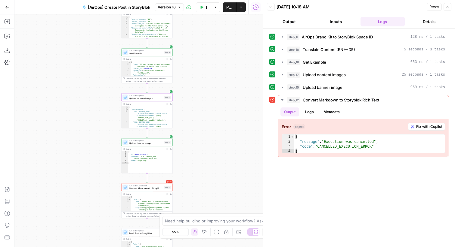
click at [202, 8] on icon "button" at bounding box center [202, 7] width 4 height 4
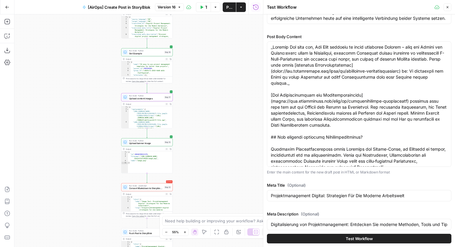
scroll to position [364, 0]
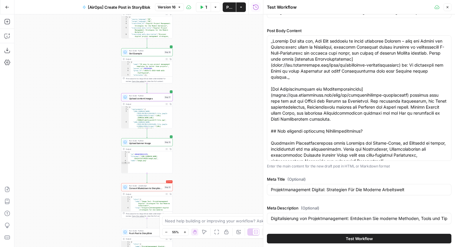
click at [311, 240] on button "Test Workflow" at bounding box center [359, 239] width 184 height 10
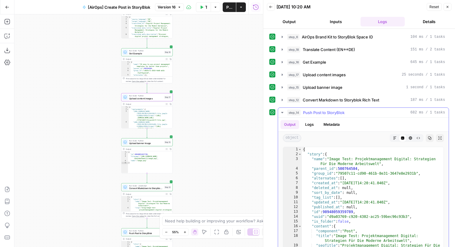
type textarea "**********"
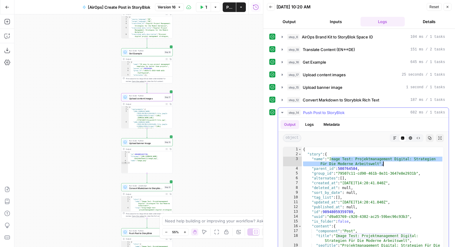
drag, startPoint x: 331, startPoint y: 159, endPoint x: 385, endPoint y: 162, distance: 53.6
click at [385, 162] on div "{ "story" : { "name" : "Image Test: Projektmanagement Digital: Strategien Für D…" at bounding box center [373, 218] width 142 height 142
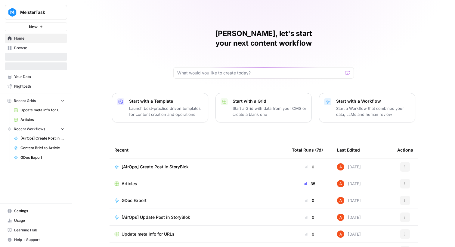
click at [58, 15] on button "MeisterTask" at bounding box center [36, 12] width 62 height 15
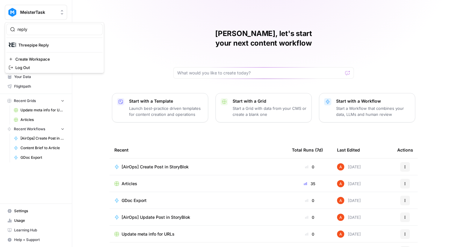
type input "reply"
click at [46, 41] on div "Threepipe Reply" at bounding box center [54, 44] width 91 height 7
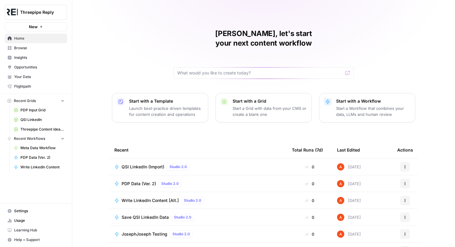
click at [46, 48] on span "Browse" at bounding box center [39, 47] width 50 height 5
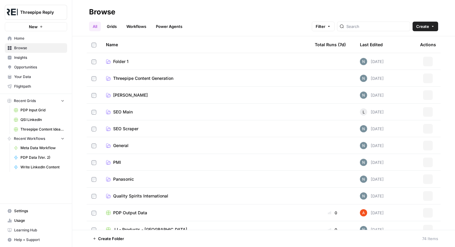
click at [111, 28] on link "Grids" at bounding box center [111, 27] width 17 height 10
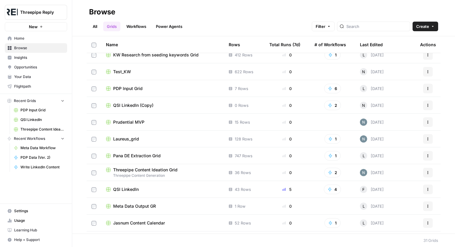
scroll to position [341, 0]
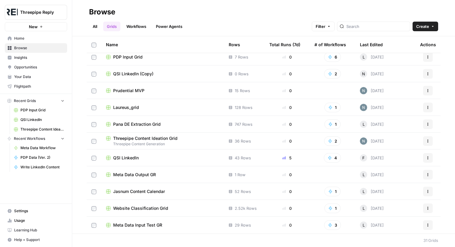
click at [158, 210] on span "Website Classification Grid" at bounding box center [140, 209] width 55 height 6
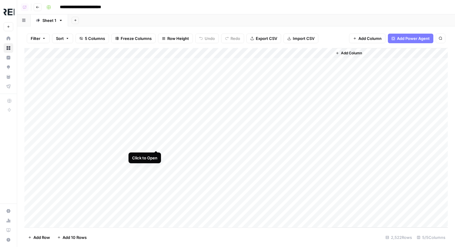
click at [155, 145] on div "Add Column" at bounding box center [235, 138] width 423 height 180
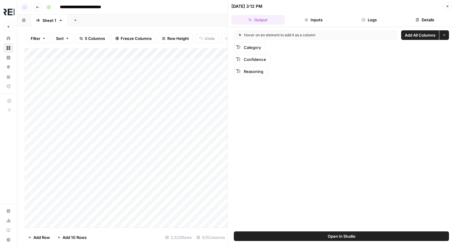
click at [372, 21] on button "Logs" at bounding box center [369, 20] width 53 height 10
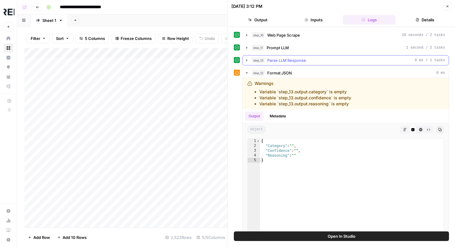
click at [329, 58] on div "step_13 Parse LLM Response 0 ms / 1 tasks" at bounding box center [347, 60] width 193 height 6
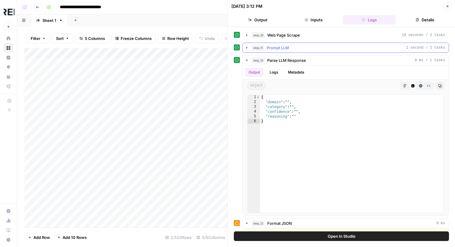
click at [319, 49] on div "step_11 Prompt LLM 1 second / 2 tasks" at bounding box center [347, 48] width 193 height 6
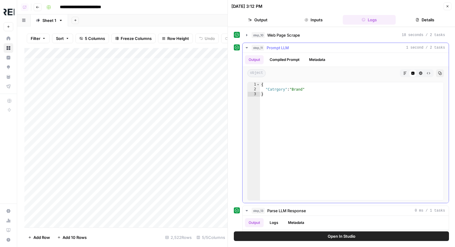
click at [306, 49] on div "step_11 Prompt LLM 1 second / 2 tasks" at bounding box center [347, 48] width 193 height 6
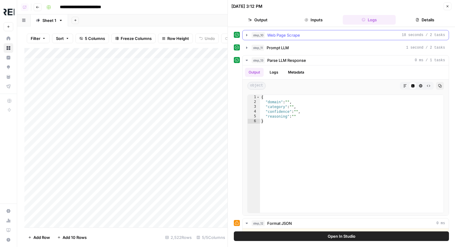
click at [296, 38] on button "step_10 Web Page Scrape 18 seconds / 2 tasks" at bounding box center [345, 35] width 206 height 10
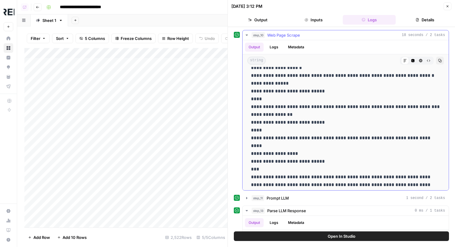
scroll to position [579, 0]
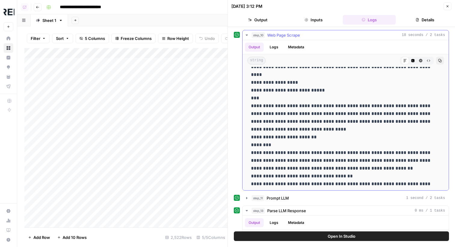
click at [298, 32] on span "Web Page Scrape" at bounding box center [283, 35] width 33 height 6
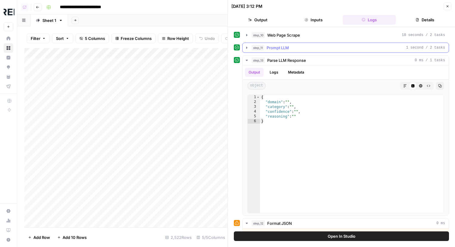
click at [292, 44] on button "step_11 Prompt LLM 1 second / 2 tasks" at bounding box center [345, 48] width 206 height 10
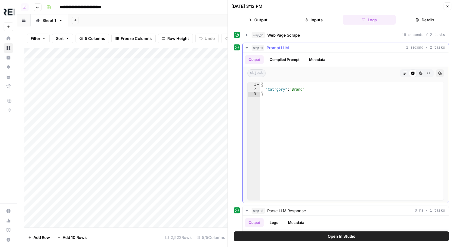
click at [292, 44] on button "step_11 Prompt LLM 1 second / 2 tasks" at bounding box center [345, 48] width 206 height 10
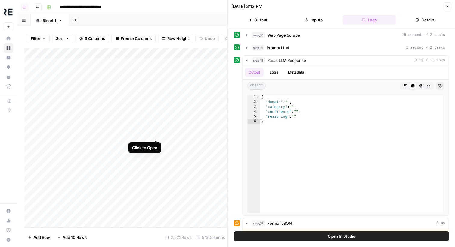
click at [156, 134] on div "Add Column" at bounding box center [125, 138] width 203 height 180
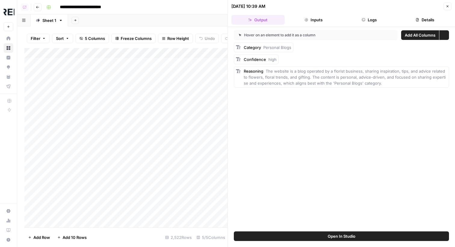
click at [352, 21] on button "Logs" at bounding box center [369, 20] width 53 height 10
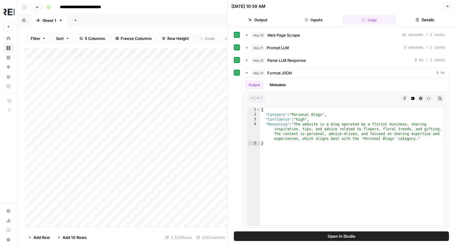
click at [444, 6] on button "Close" at bounding box center [447, 6] width 8 height 8
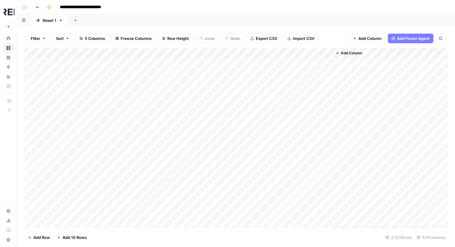
click at [128, 51] on div "Add Column" at bounding box center [235, 138] width 423 height 180
click at [275, 10] on div "**********" at bounding box center [246, 7] width 405 height 10
click at [154, 144] on div "Add Column" at bounding box center [235, 138] width 423 height 180
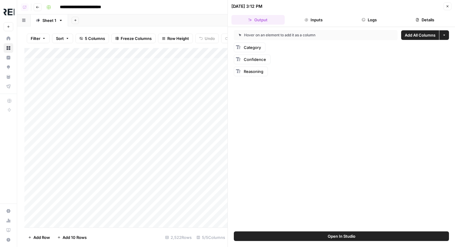
click at [371, 18] on button "Logs" at bounding box center [369, 20] width 53 height 10
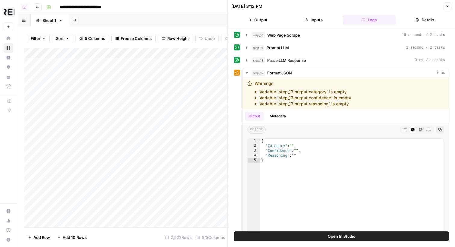
click at [146, 56] on div "Add Column" at bounding box center [125, 138] width 203 height 180
click at [449, 8] on icon "button" at bounding box center [447, 7] width 4 height 4
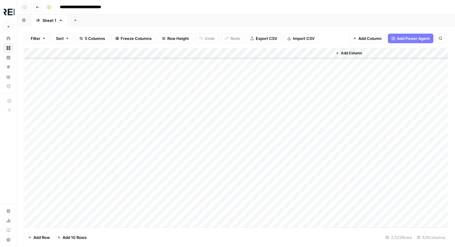
scroll to position [2221, 0]
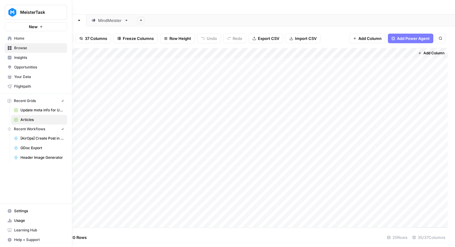
click at [13, 37] on link "Home" at bounding box center [36, 39] width 62 height 10
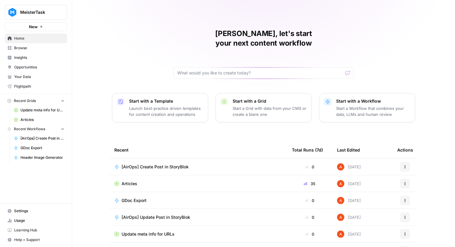
scroll to position [29, 0]
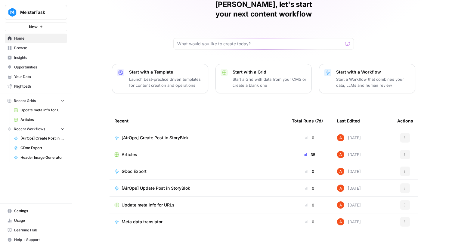
click at [184, 186] on span "[AirOps] Update Post in StoryBlok" at bounding box center [155, 189] width 69 height 6
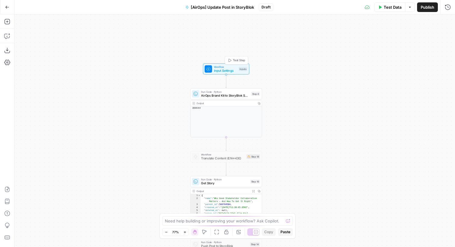
click at [241, 60] on span "Test Step" at bounding box center [239, 60] width 12 height 4
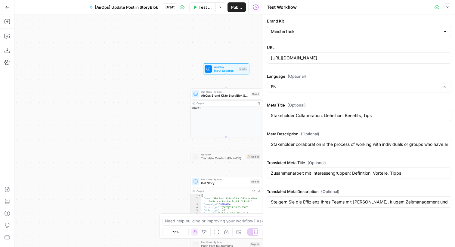
drag, startPoint x: 270, startPoint y: 106, endPoint x: 303, endPoint y: 141, distance: 48.5
click at [303, 141] on div "Brand Kit MeisterTask URL [URL][DOMAIN_NAME] Language (Optional) EN Clear Meta …" at bounding box center [359, 114] width 184 height 192
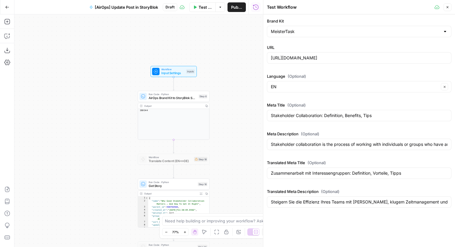
click at [447, 9] on icon "button" at bounding box center [447, 7] width 4 height 4
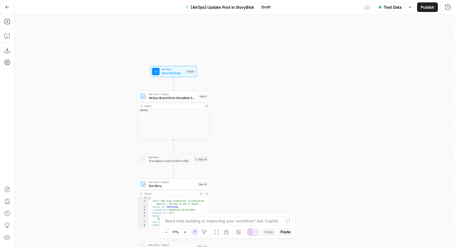
drag, startPoint x: 7, startPoint y: 8, endPoint x: 152, endPoint y: 18, distance: 145.9
click at [152, 18] on div "Go Back [AirOps] Update Post in StoryBlok Draft Test Data Options Publish Run H…" at bounding box center [227, 123] width 455 height 247
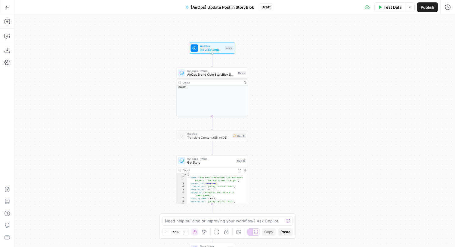
click at [5, 4] on button "Go Back" at bounding box center [7, 7] width 11 height 11
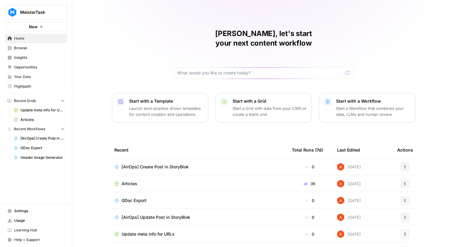
scroll to position [29, 0]
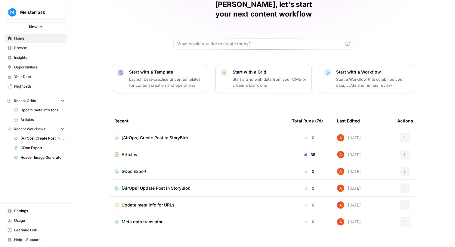
click at [125, 152] on span "Articles" at bounding box center [129, 155] width 16 height 6
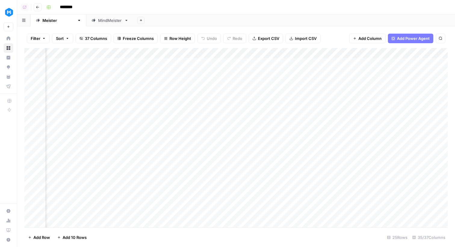
scroll to position [1, 304]
click at [284, 81] on div "Add Column" at bounding box center [235, 138] width 423 height 180
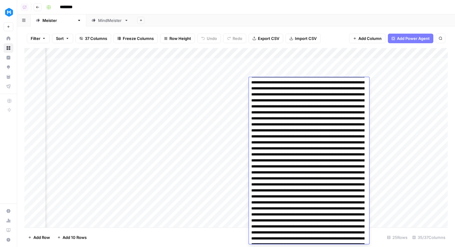
scroll to position [782, 0]
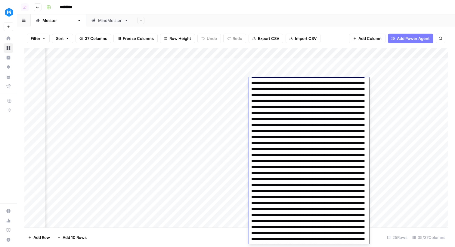
click at [332, 63] on div "Add Column" at bounding box center [235, 138] width 423 height 180
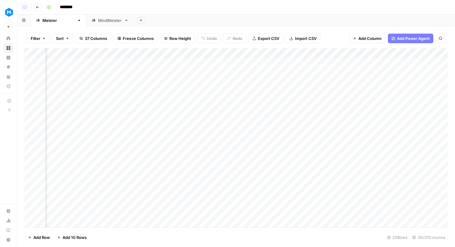
scroll to position [1, 150]
click at [155, 51] on div "Add Column" at bounding box center [235, 138] width 423 height 180
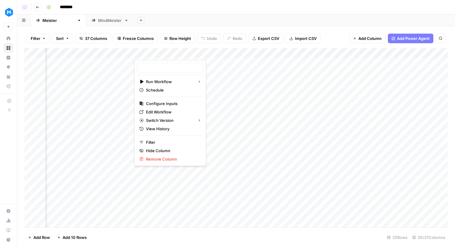
type input "Keyword to Content Brief"
click at [160, 113] on span "Edit Workflow" at bounding box center [172, 112] width 53 height 6
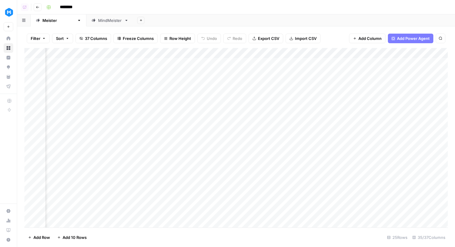
click at [37, 10] on button "Go back" at bounding box center [38, 7] width 8 height 8
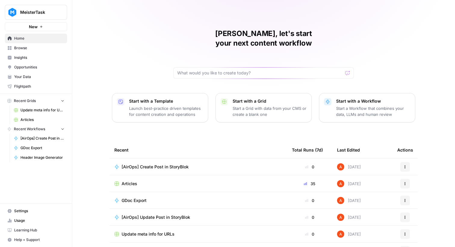
scroll to position [29, 0]
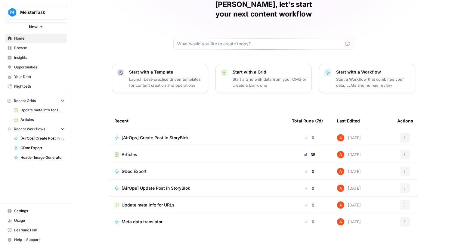
click at [150, 202] on span "Update meta info for URLs" at bounding box center [147, 205] width 53 height 6
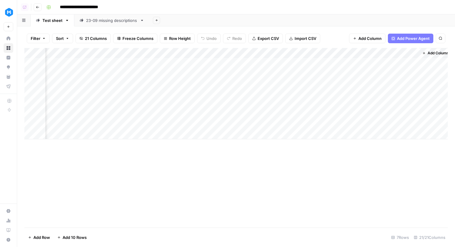
scroll to position [0, 944]
click at [111, 21] on div "23-09 missing descriptions" at bounding box center [111, 20] width 51 height 6
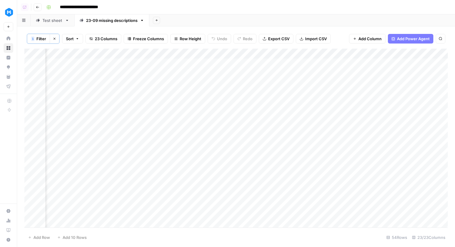
scroll to position [0, 1215]
click at [358, 54] on div "Add Column" at bounding box center [235, 138] width 423 height 179
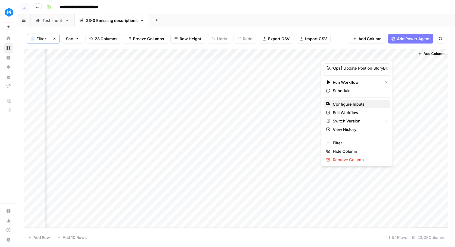
click at [346, 104] on span "Configure Inputs" at bounding box center [359, 104] width 53 height 6
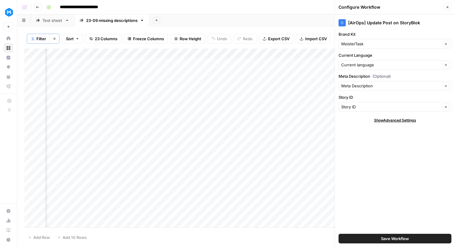
click at [449, 8] on button "Close" at bounding box center [447, 7] width 8 height 8
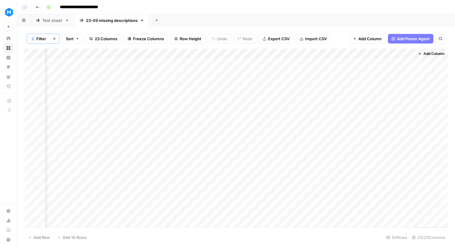
click at [368, 55] on div "Add Column" at bounding box center [235, 138] width 423 height 179
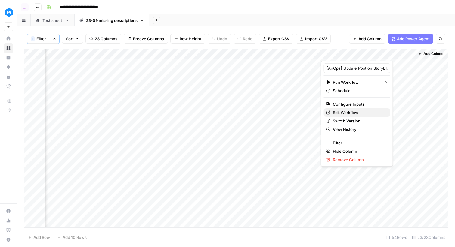
click at [349, 112] on span "Edit Workflow" at bounding box center [359, 113] width 53 height 6
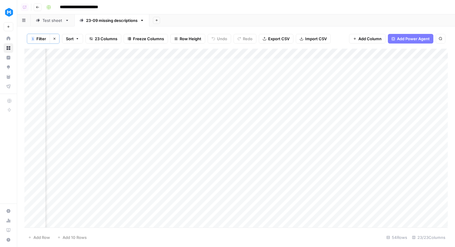
scroll to position [0, 0]
click at [257, 56] on div "Add Column" at bounding box center [235, 138] width 423 height 179
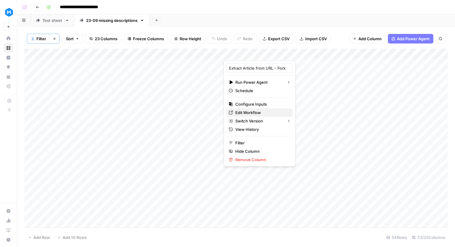
click at [259, 111] on span "Edit Workflow" at bounding box center [261, 113] width 53 height 6
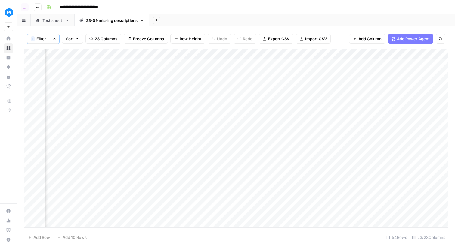
scroll to position [0, 161]
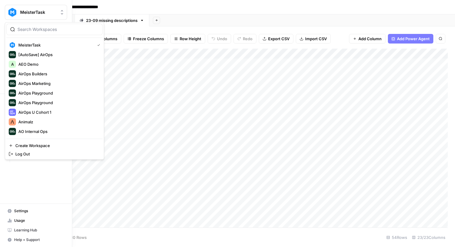
click at [5, 11] on button "MeisterTask" at bounding box center [36, 12] width 62 height 15
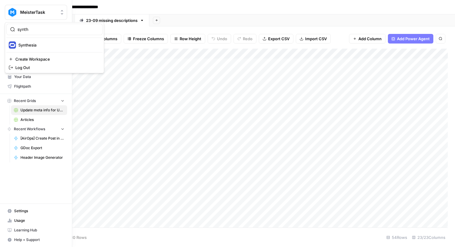
type input "synth"
click at [25, 45] on span "Synthesia" at bounding box center [57, 45] width 79 height 6
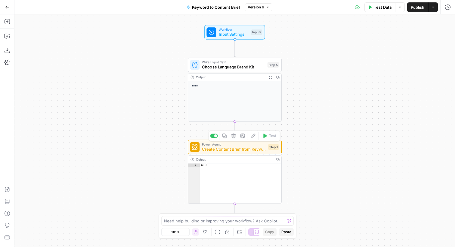
click at [260, 149] on span "Create Content Brief from Keyword - Fork" at bounding box center [233, 149] width 63 height 6
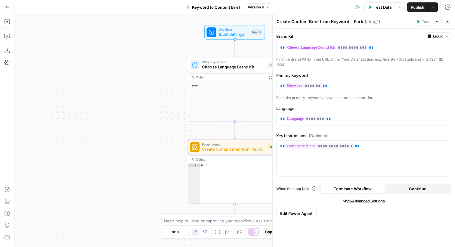
click at [297, 211] on span "Edit Power Agent" at bounding box center [296, 214] width 32 height 6
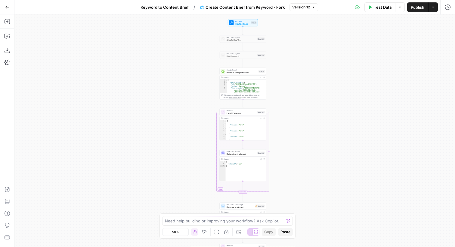
click at [308, 47] on div "true false Workflow Input Settings Inputs Run Code · Python Ahrefs Key Test Ste…" at bounding box center [234, 130] width 440 height 233
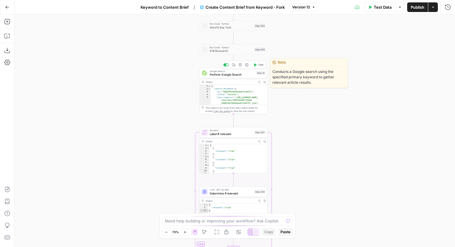
click at [237, 74] on span "Perform Google Search" at bounding box center [232, 74] width 45 height 5
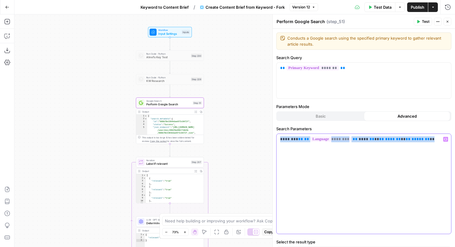
drag, startPoint x: 429, startPoint y: 144, endPoint x: 275, endPoint y: 138, distance: 153.2
click at [275, 138] on div "Conducts a Google search using the specified primary keyword to gather relevant…" at bounding box center [363, 153] width 182 height 248
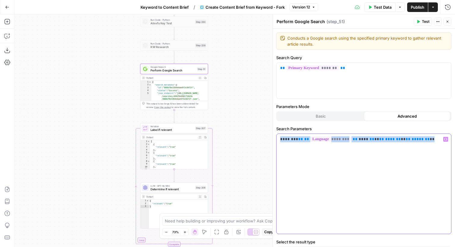
click at [386, 158] on div "******** ** ** ******** ** **** ** ** ** **** ** ** ** ***** ** **" at bounding box center [363, 184] width 174 height 100
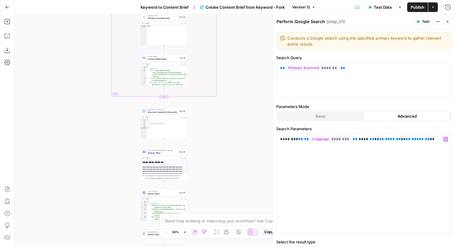
click at [3, 8] on button "Go Back" at bounding box center [7, 7] width 11 height 11
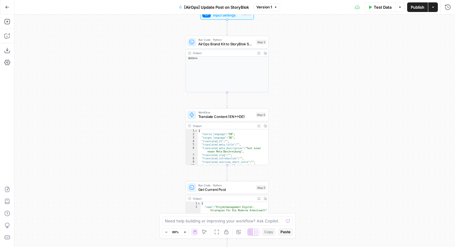
click at [5, 8] on icon "button" at bounding box center [7, 7] width 4 height 4
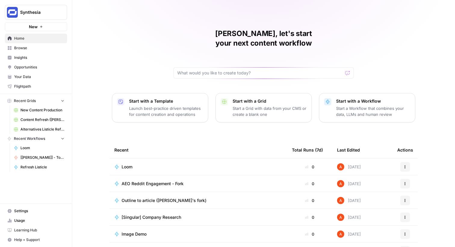
click at [28, 45] on link "Browse" at bounding box center [36, 48] width 62 height 10
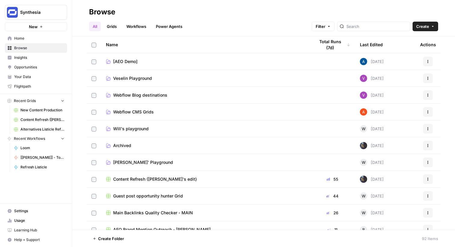
click at [120, 27] on link "Grids" at bounding box center [111, 27] width 17 height 10
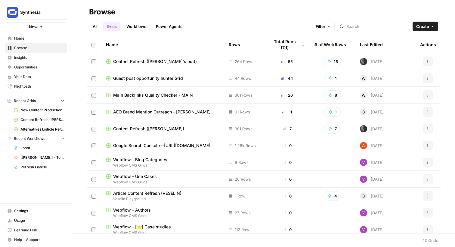
click at [133, 26] on link "Workflows" at bounding box center [136, 27] width 27 height 10
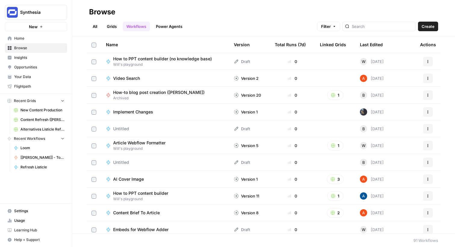
click at [113, 27] on link "Grids" at bounding box center [111, 27] width 17 height 10
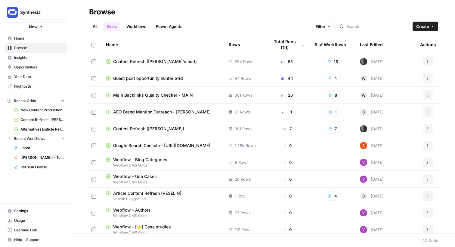
click at [142, 64] on span "Content Refresh ([PERSON_NAME]'s edit)" at bounding box center [155, 62] width 84 height 6
click at [38, 70] on link "Opportunities" at bounding box center [36, 68] width 62 height 10
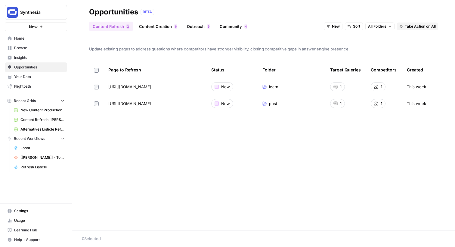
click at [385, 24] on span "All Folders" at bounding box center [377, 26] width 18 height 5
click at [51, 57] on span "Insights" at bounding box center [39, 57] width 50 height 5
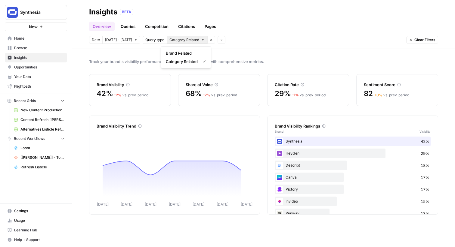
click at [186, 39] on span "Category Related" at bounding box center [184, 39] width 30 height 5
click at [144, 27] on link "Competition" at bounding box center [156, 27] width 31 height 10
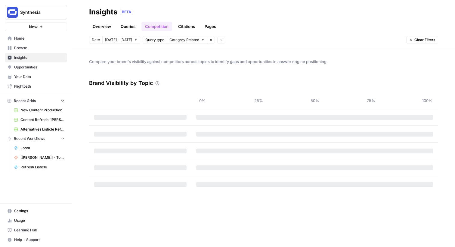
click at [133, 26] on link "Queries" at bounding box center [128, 27] width 22 height 10
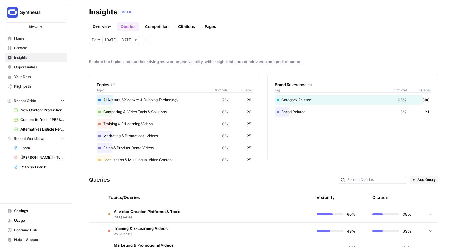
click at [48, 12] on span "Synthesia" at bounding box center [38, 12] width 36 height 6
type input "tho"
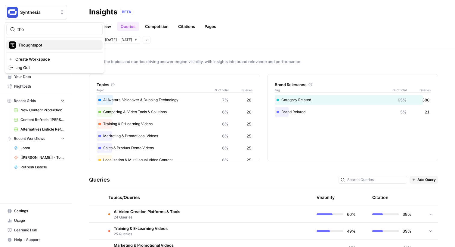
click at [43, 47] on span "Thoughtspot" at bounding box center [57, 45] width 79 height 6
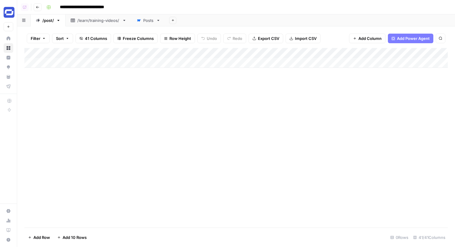
click at [140, 22] on icon at bounding box center [139, 20] width 4 height 4
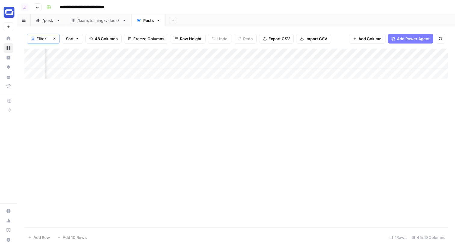
scroll to position [0, 487]
click at [35, 8] on button "Go back" at bounding box center [38, 7] width 8 height 8
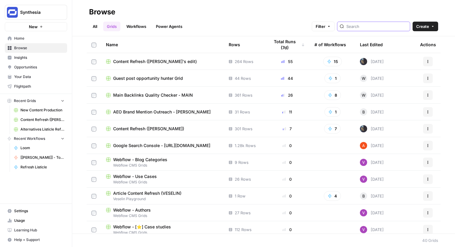
click at [380, 26] on input "search" at bounding box center [376, 26] width 61 height 6
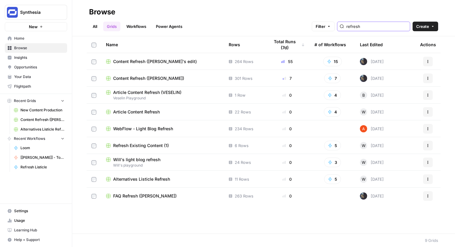
type input "refresh"
click at [375, 41] on div "Last Edited" at bounding box center [371, 44] width 23 height 17
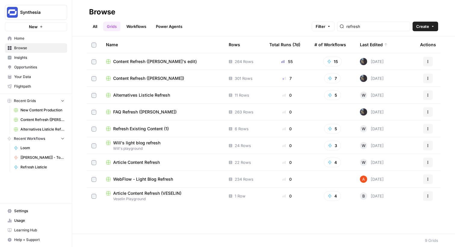
click at [155, 97] on span "Alternatives Listicle Refresh" at bounding box center [141, 95] width 57 height 6
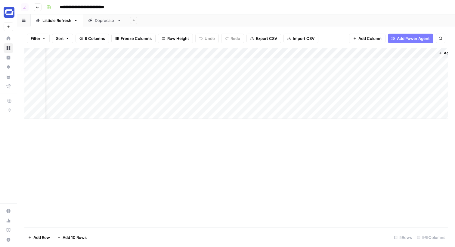
scroll to position [0, 171]
click at [221, 54] on div "Add Column" at bounding box center [235, 83] width 423 height 71
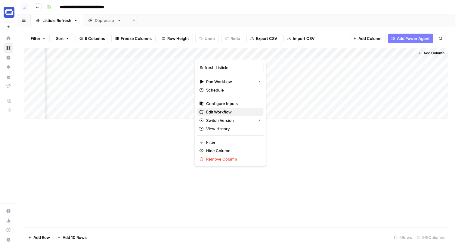
click at [216, 112] on span "Edit Workflow" at bounding box center [232, 112] width 53 height 6
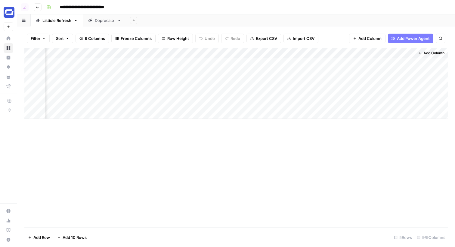
click at [226, 53] on div "Add Column" at bounding box center [235, 83] width 423 height 71
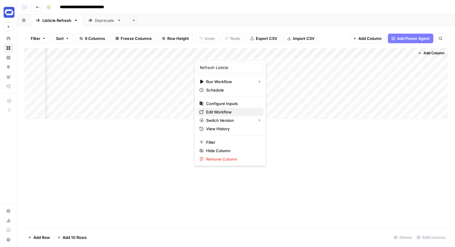
click at [228, 111] on span "Edit Workflow" at bounding box center [232, 112] width 53 height 6
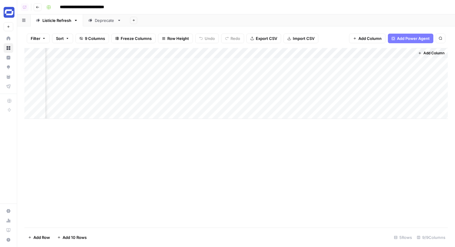
click at [436, 58] on div "Add Column" at bounding box center [430, 83] width 33 height 71
click at [435, 55] on span "Add Column" at bounding box center [433, 53] width 21 height 5
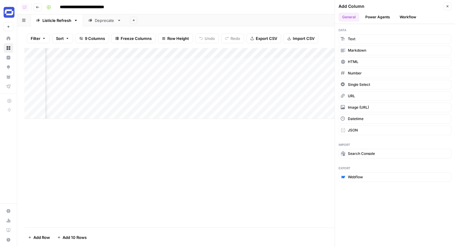
click at [404, 19] on button "Workflow" at bounding box center [408, 17] width 24 height 9
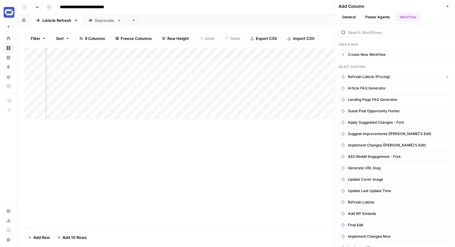
click at [384, 78] on span "Refresh Listicle (Pricing)" at bounding box center [369, 76] width 42 height 5
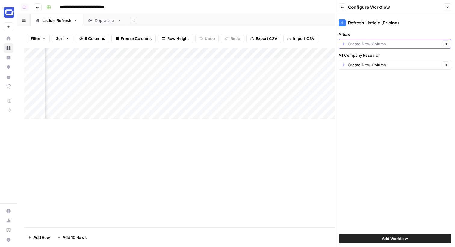
click at [360, 45] on input "Article" at bounding box center [394, 44] width 92 height 6
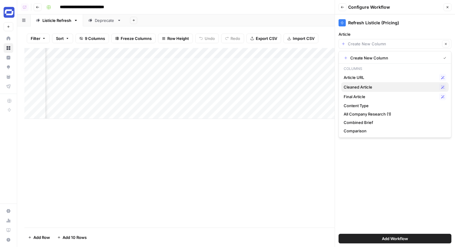
click at [368, 88] on span "Cleaned Article" at bounding box center [389, 87] width 93 height 6
type input "Cleaned Article"
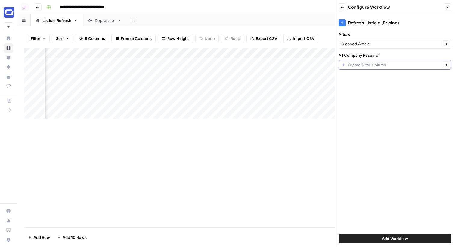
click at [357, 66] on input "All Company Research" at bounding box center [394, 65] width 92 height 6
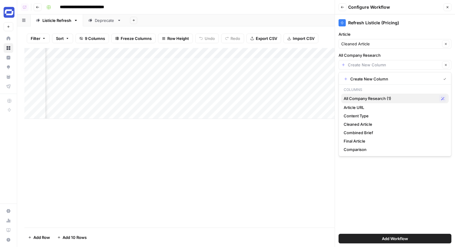
click at [369, 97] on span "All Company Research (1)" at bounding box center [389, 99] width 93 height 6
type input "All Company Research (1)"
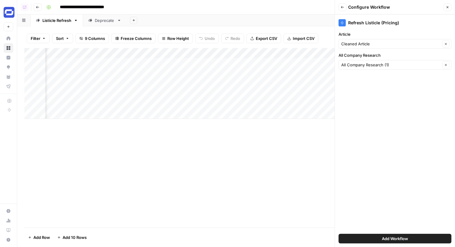
click at [406, 237] on span "Add Workflow" at bounding box center [395, 239] width 26 height 6
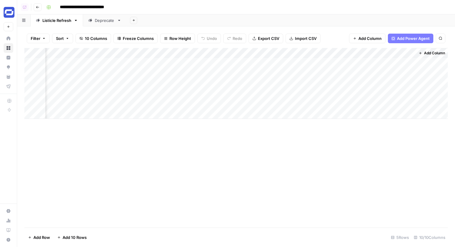
scroll to position [0, 245]
click at [376, 65] on div "Add Column" at bounding box center [235, 83] width 423 height 71
click at [398, 63] on div "Add Column" at bounding box center [235, 83] width 423 height 71
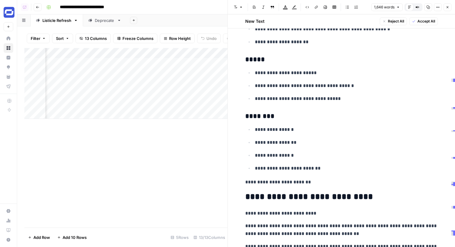
scroll to position [373, 0]
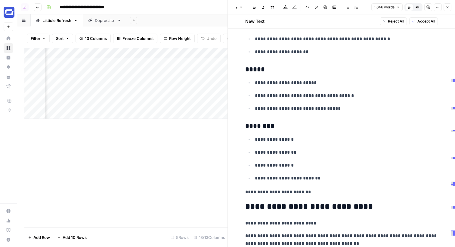
click at [446, 8] on icon "button" at bounding box center [447, 7] width 4 height 4
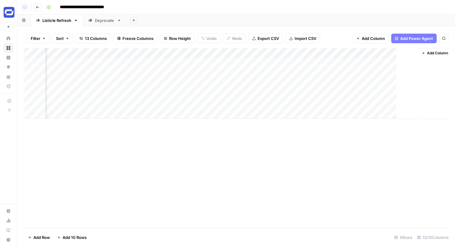
scroll to position [0, 400]
click at [408, 63] on div "Add Column" at bounding box center [235, 83] width 423 height 71
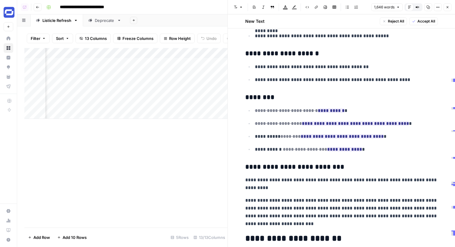
scroll to position [983, 0]
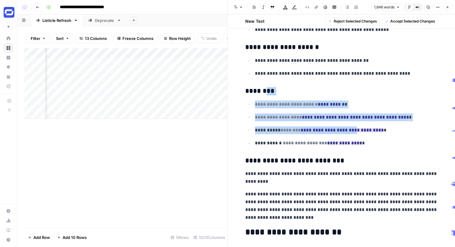
drag, startPoint x: 263, startPoint y: 88, endPoint x: 353, endPoint y: 131, distance: 100.2
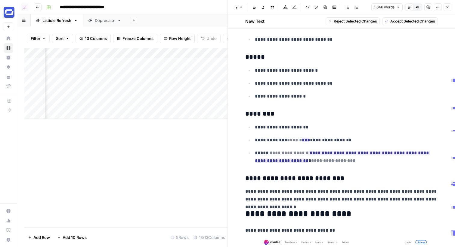
scroll to position [1427, 0]
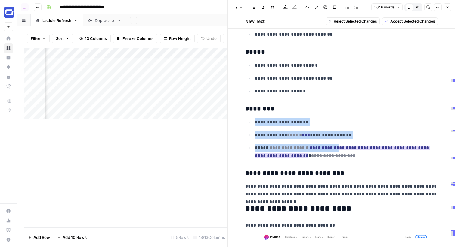
drag, startPoint x: 287, startPoint y: 114, endPoint x: 338, endPoint y: 150, distance: 63.2
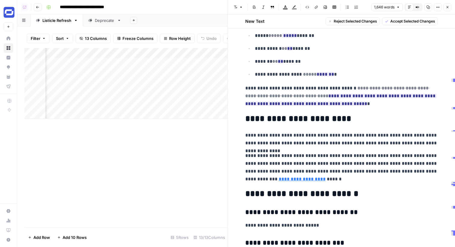
scroll to position [3631, 0]
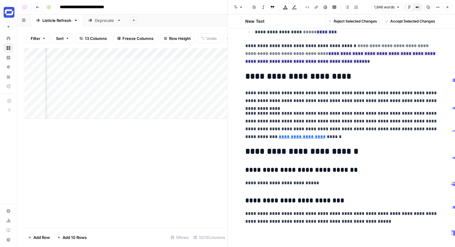
click at [447, 8] on icon "button" at bounding box center [447, 7] width 4 height 4
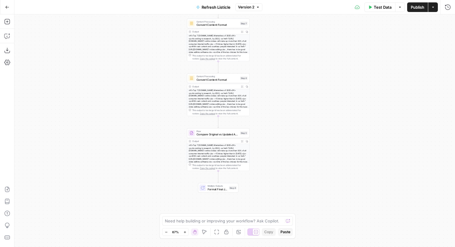
click at [210, 8] on span "Refresh Listicle" at bounding box center [215, 7] width 29 height 6
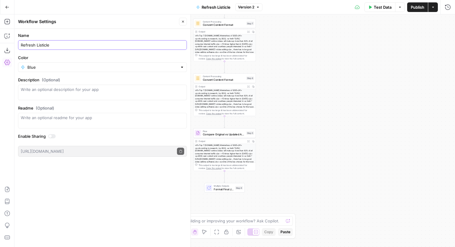
click at [128, 45] on input "Refresh Listicle" at bounding box center [102, 45] width 163 height 6
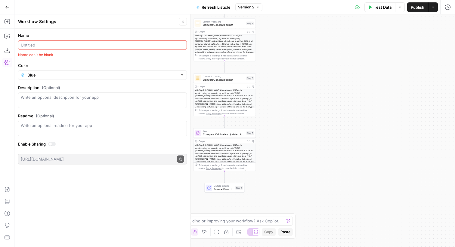
type input "Refresh Listicle"
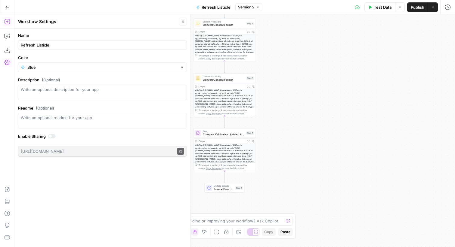
click at [3, 9] on button "Go Back" at bounding box center [7, 7] width 11 height 11
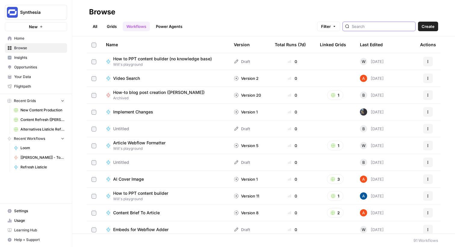
click at [392, 26] on input "search" at bounding box center [382, 26] width 61 height 6
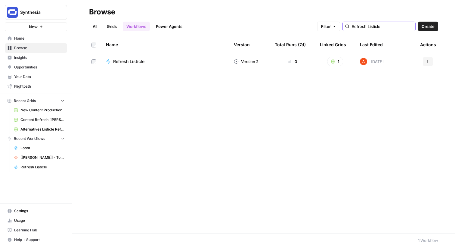
type input "Refresh Listicle"
click at [423, 62] on button "Actions" at bounding box center [428, 62] width 10 height 10
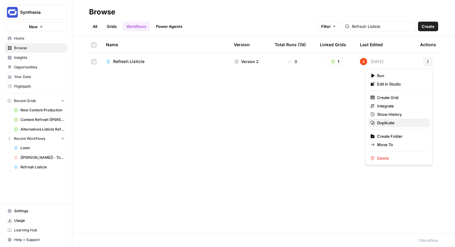
click at [384, 125] on span "Duplicate" at bounding box center [401, 123] width 48 height 6
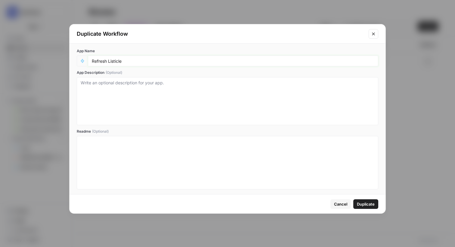
click at [125, 59] on input "Refresh Listicle" at bounding box center [233, 60] width 282 height 5
type input "Refresh Listicle (Pricing)"
click at [376, 206] on button "Duplicate" at bounding box center [365, 205] width 25 height 10
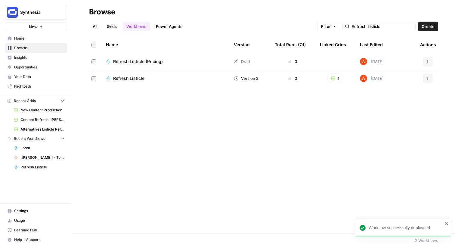
click at [146, 62] on span "Refresh Listicle (Pricing)" at bounding box center [138, 62] width 50 height 6
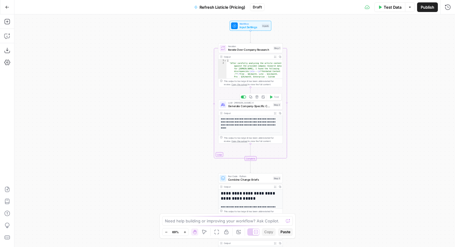
click at [262, 107] on span "Generate Company-Specific Change Brief" at bounding box center [249, 106] width 43 height 4
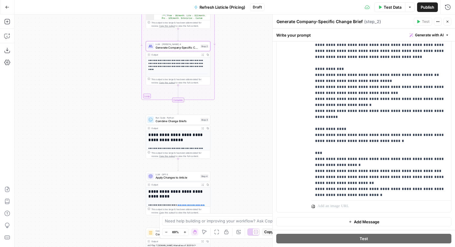
scroll to position [108, 0]
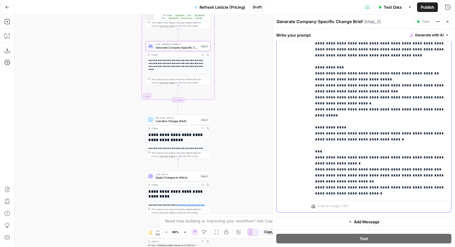
click at [353, 122] on p "**********" at bounding box center [381, 34] width 132 height 373
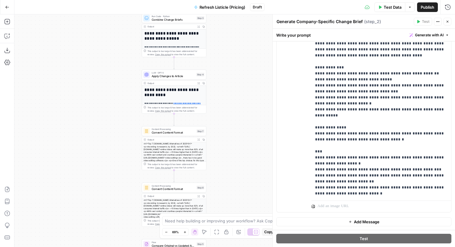
click at [261, 137] on div "Workflow Input Settings Inputs Loop Iteration Iterate Over Company Research Ste…" at bounding box center [234, 130] width 440 height 233
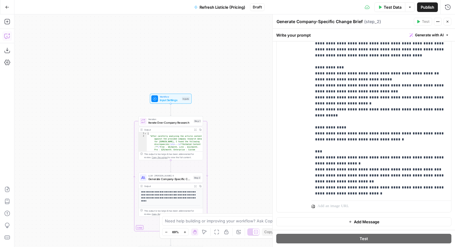
click at [8, 36] on icon "button" at bounding box center [7, 36] width 6 height 6
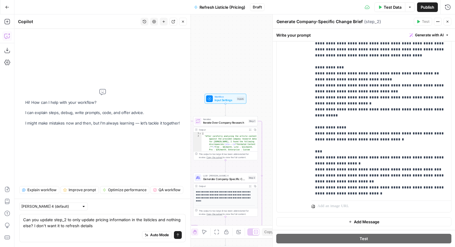
click at [101, 225] on textarea "Can you update step_2 to only update pricing information in the listicles and n…" at bounding box center [102, 223] width 158 height 12
type textarea "Can you update step_2 to only update pricing information in the listicles and n…"
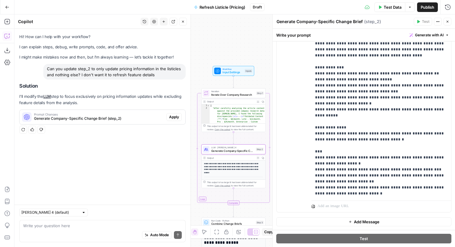
click at [175, 119] on span "Apply" at bounding box center [174, 117] width 10 height 5
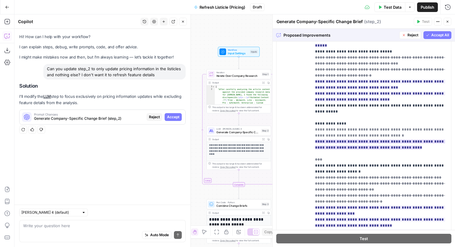
scroll to position [194, 0]
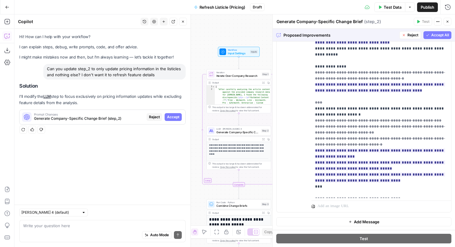
click at [432, 37] on span "Accept All" at bounding box center [440, 34] width 18 height 5
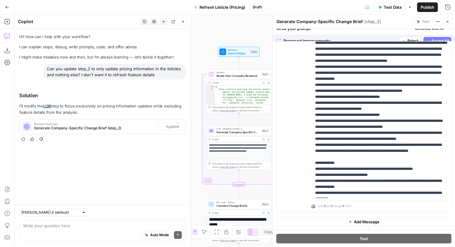
scroll to position [0, 0]
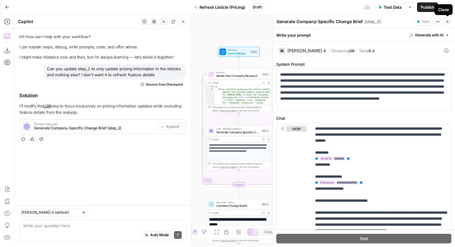
click at [447, 19] on button "Close" at bounding box center [447, 22] width 8 height 8
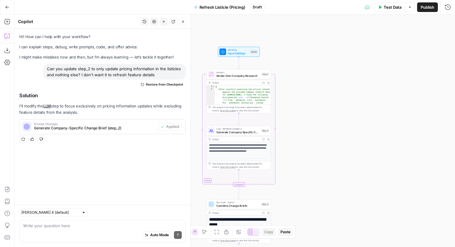
click at [428, 8] on span "Publish" at bounding box center [427, 7] width 14 height 6
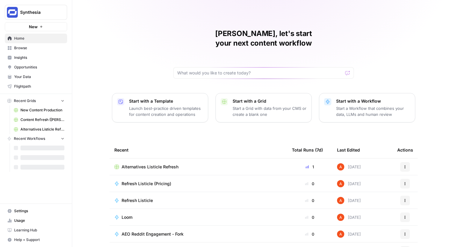
click at [41, 17] on button "Synthesia" at bounding box center [36, 12] width 62 height 15
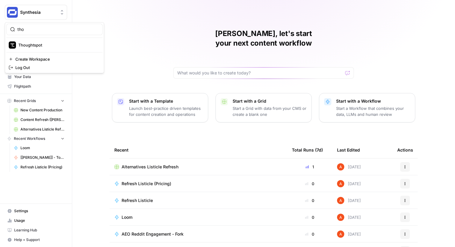
type input "tho"
click at [45, 45] on span "Thoughtspot" at bounding box center [57, 45] width 79 height 6
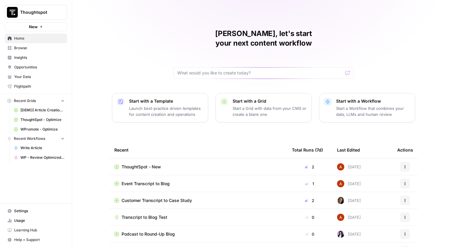
click at [160, 164] on span "ThoughtSpot - New" at bounding box center [140, 167] width 39 height 6
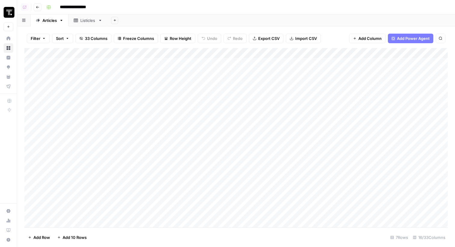
click at [156, 56] on div "Add Column" at bounding box center [235, 138] width 423 height 180
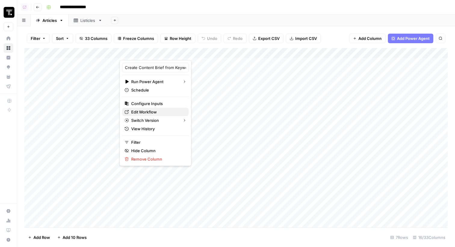
click at [156, 111] on span "Edit Workflow" at bounding box center [157, 112] width 53 height 6
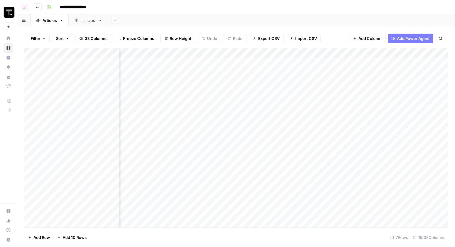
scroll to position [0, 409]
click at [177, 54] on div "Add Column" at bounding box center [235, 138] width 423 height 180
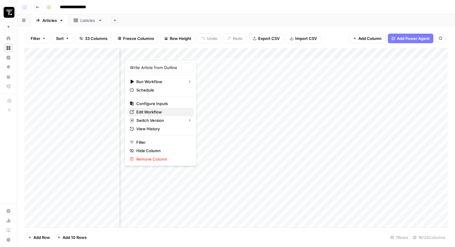
click at [165, 110] on span "Edit Workflow" at bounding box center [162, 112] width 53 height 6
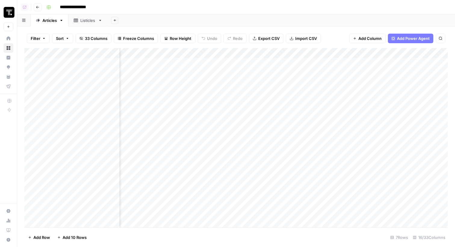
click at [187, 54] on div "Add Column" at bounding box center [235, 138] width 423 height 180
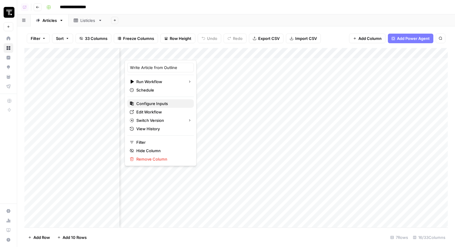
click at [164, 103] on span "Configure Inputs" at bounding box center [162, 104] width 53 height 6
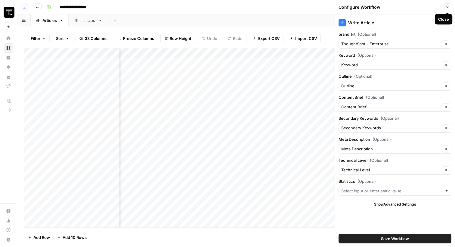
click at [445, 4] on button "Close" at bounding box center [447, 7] width 8 height 8
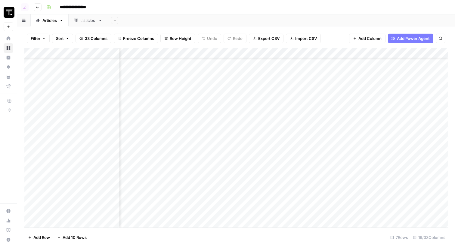
scroll to position [25, 238]
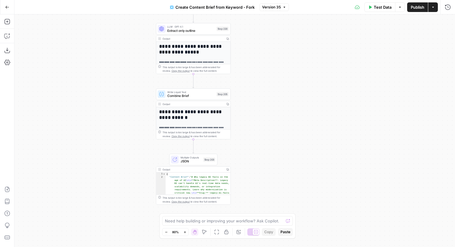
click at [8, 8] on icon "button" at bounding box center [7, 7] width 4 height 4
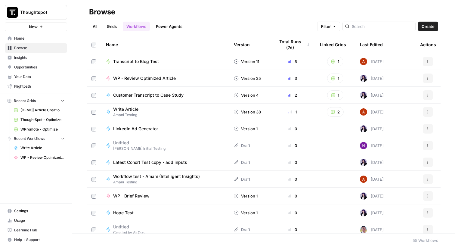
click at [107, 24] on link "Grids" at bounding box center [111, 27] width 17 height 10
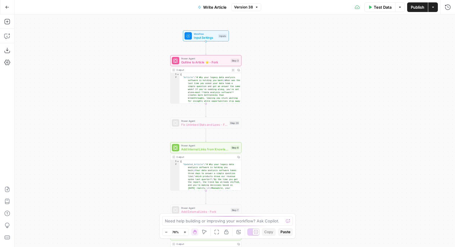
click at [218, 64] on span "Outline to Article ⭐️ - Fork" at bounding box center [205, 62] width 48 height 5
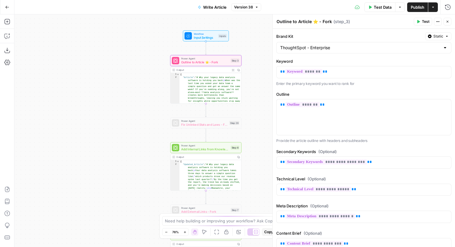
scroll to position [100, 0]
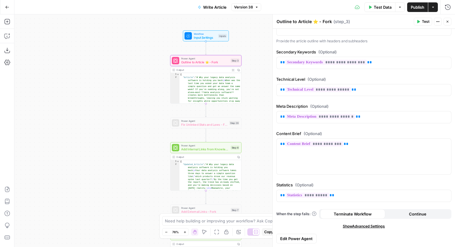
click at [207, 36] on span "Input Settings" at bounding box center [205, 37] width 23 height 5
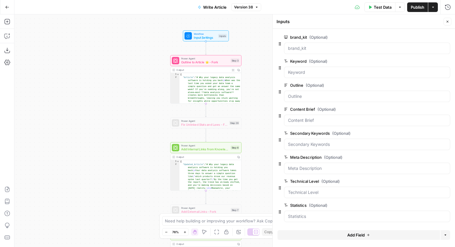
scroll to position [0, 0]
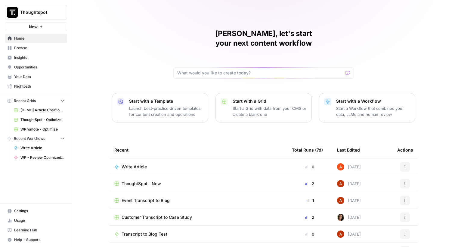
scroll to position [24, 0]
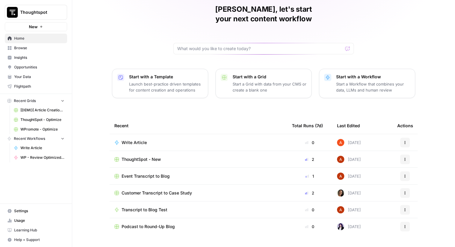
click at [140, 157] on span "ThoughtSpot - New" at bounding box center [140, 160] width 39 height 6
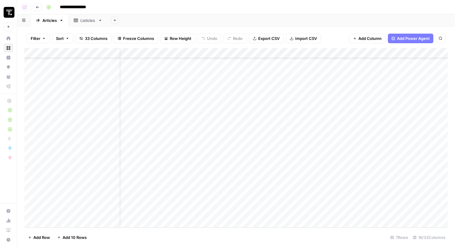
scroll to position [25, 0]
click at [289, 196] on div "Add Column" at bounding box center [235, 138] width 423 height 180
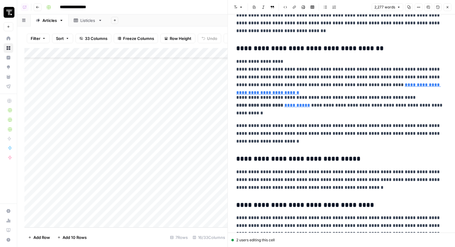
scroll to position [1353, 0]
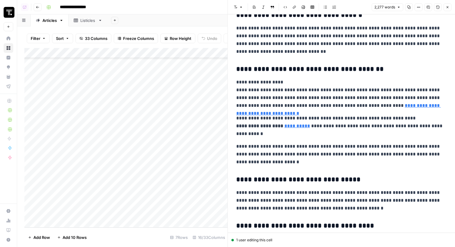
click at [298, 145] on p "**********" at bounding box center [341, 154] width 210 height 23
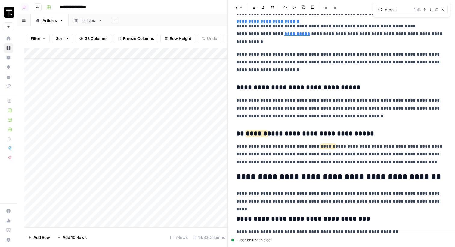
scroll to position [1446, 0]
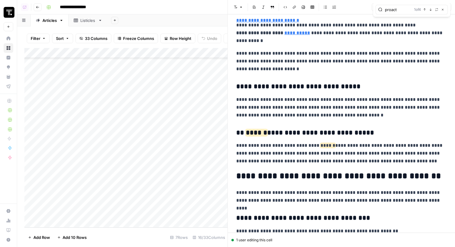
type input "proact"
click at [443, 9] on icon "button" at bounding box center [442, 9] width 3 height 3
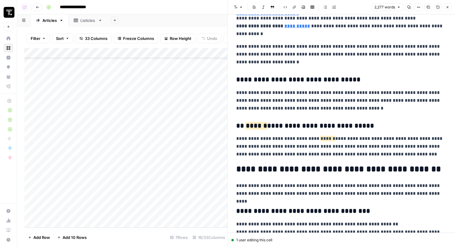
scroll to position [1457, 0]
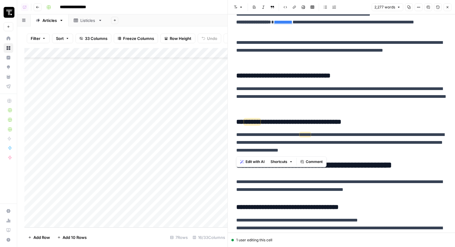
drag, startPoint x: 405, startPoint y: 151, endPoint x: 228, endPoint y: 133, distance: 177.4
click at [228, 133] on div "**********" at bounding box center [340, 123] width 227 height 247
click at [450, 4] on button "Close" at bounding box center [447, 7] width 8 height 8
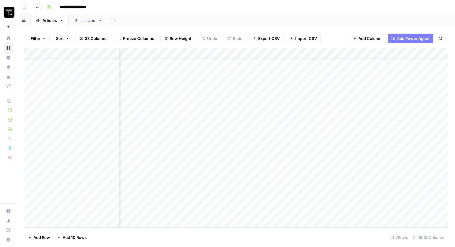
scroll to position [25, 459]
click at [253, 195] on div "Add Column" at bounding box center [235, 138] width 423 height 180
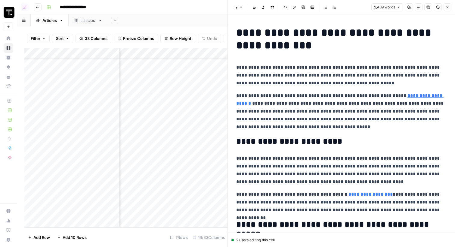
click at [336, 143] on h2 "**********" at bounding box center [341, 142] width 210 height 10
type input "proactiv"
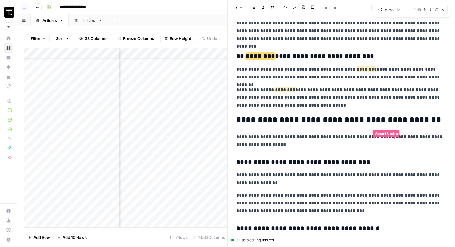
scroll to position [1195, 0]
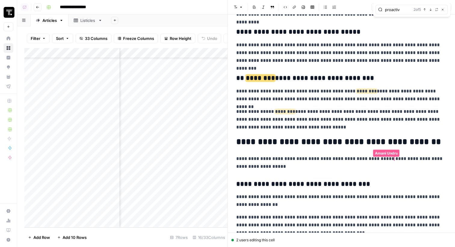
click at [339, 102] on p "**********" at bounding box center [341, 96] width 210 height 16
click at [446, 7] on icon "button" at bounding box center [447, 7] width 4 height 4
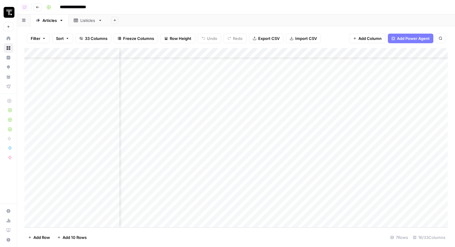
scroll to position [25, 379]
click at [332, 194] on div "Add Column" at bounding box center [235, 138] width 423 height 180
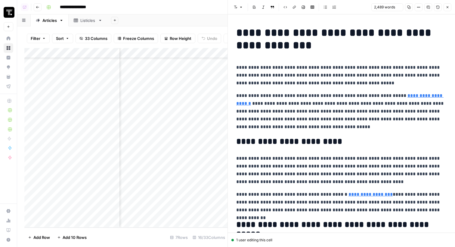
click at [322, 115] on p "**********" at bounding box center [341, 111] width 210 height 39
type input "proactive"
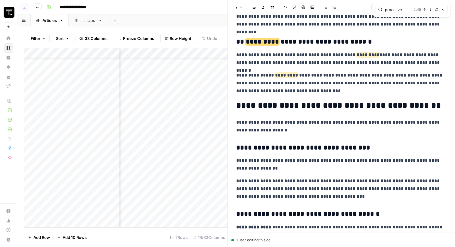
scroll to position [1228, 0]
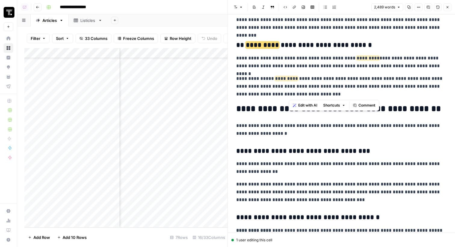
drag, startPoint x: 295, startPoint y: 96, endPoint x: 305, endPoint y: 85, distance: 14.7
click at [305, 85] on p "**********" at bounding box center [341, 86] width 210 height 23
click at [447, 7] on icon "button" at bounding box center [447, 7] width 2 height 2
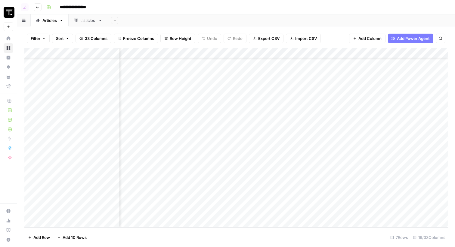
click at [239, 195] on div "Add Column" at bounding box center [235, 138] width 423 height 180
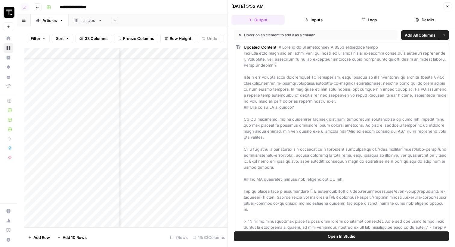
click at [361, 23] on button "Logs" at bounding box center [369, 20] width 53 height 10
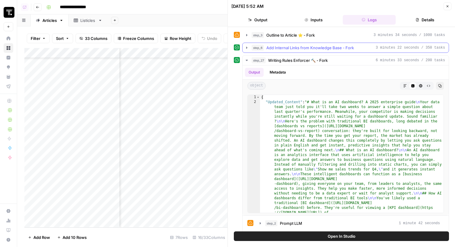
click at [287, 47] on span "Add Internal Links from Knowledge Base - Fork" at bounding box center [310, 48] width 88 height 6
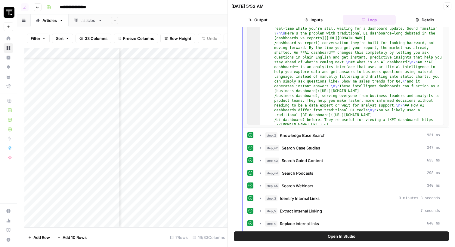
scroll to position [136, 0]
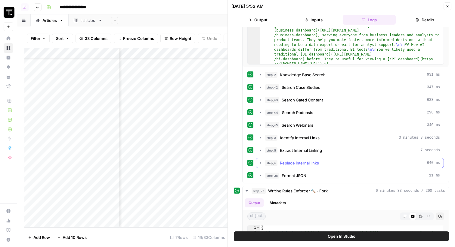
click at [316, 165] on span "Replace internal links" at bounding box center [299, 163] width 39 height 6
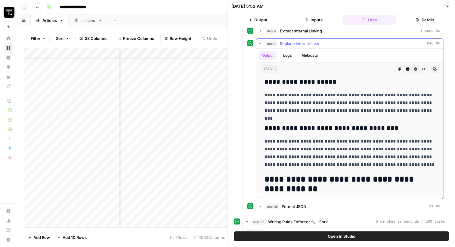
scroll to position [1089, 0]
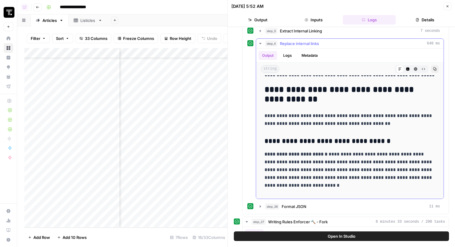
type input "**"
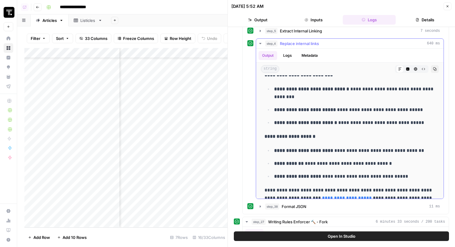
scroll to position [2603, 0]
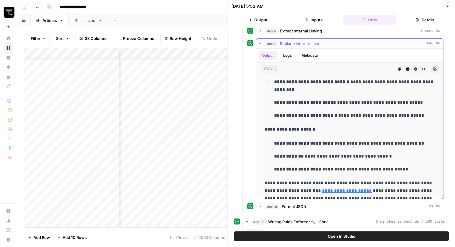
click at [433, 69] on icon "button" at bounding box center [435, 69] width 4 height 4
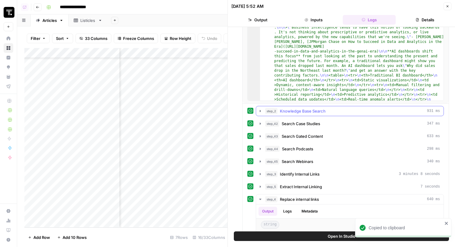
scroll to position [0, 0]
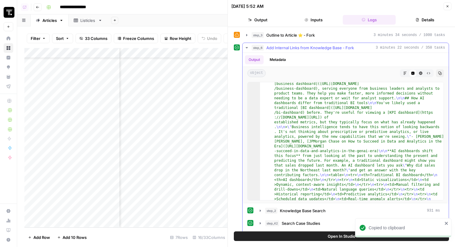
click at [288, 48] on span "Add Internal Links from Knowledge Base - Fork" at bounding box center [310, 48] width 88 height 6
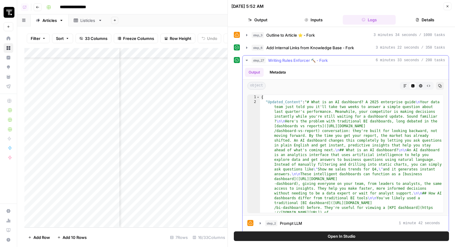
scroll to position [91, 0]
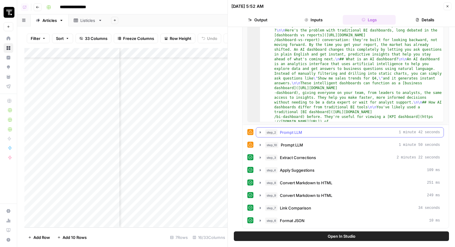
click at [305, 134] on div "step_2 Prompt LLM 1 minute 42 seconds" at bounding box center [352, 133] width 175 height 6
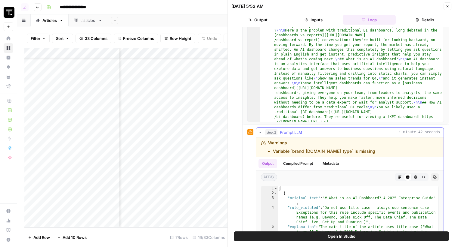
click at [305, 134] on div "step_2 Prompt LLM 1 minute 42 seconds" at bounding box center [352, 133] width 175 height 6
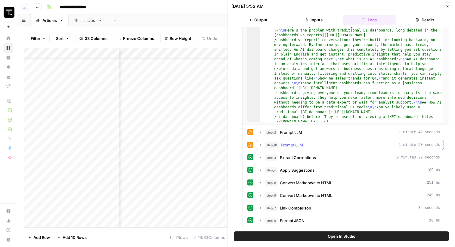
click at [309, 143] on div "step_10 Prompt LLM 1 minute 50 seconds" at bounding box center [352, 145] width 175 height 6
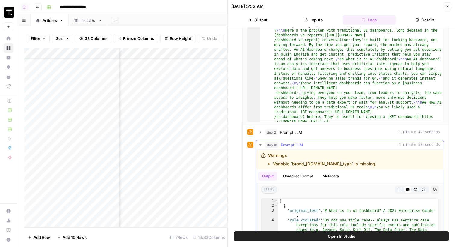
click at [309, 143] on div "step_10 Prompt LLM 1 minute 50 seconds" at bounding box center [352, 145] width 175 height 6
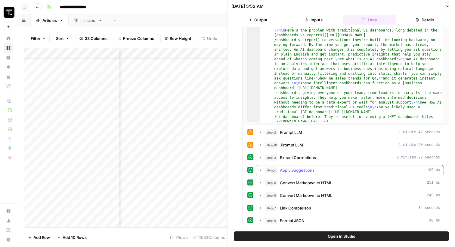
click at [304, 170] on span "Apply Suggestions" at bounding box center [297, 170] width 35 height 6
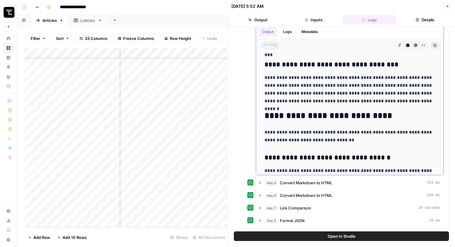
scroll to position [1074, 0]
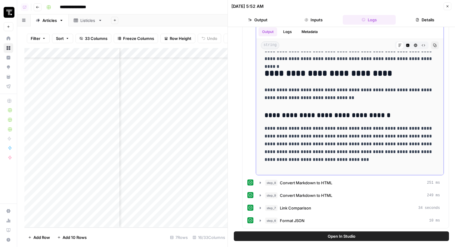
click at [433, 45] on icon "button" at bounding box center [435, 46] width 4 height 4
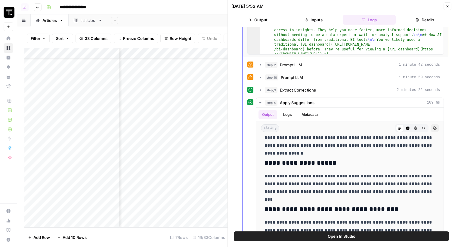
scroll to position [159, 0]
click at [313, 65] on div "step_2 Prompt LLM 1 minute 42 seconds" at bounding box center [352, 65] width 175 height 6
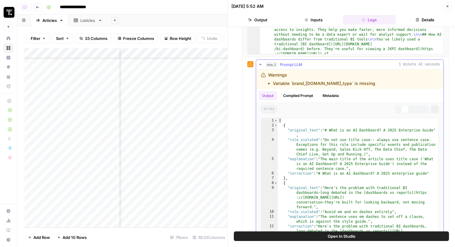
click at [313, 65] on div "step_2 Prompt LLM 1 minute 42 seconds" at bounding box center [352, 65] width 175 height 6
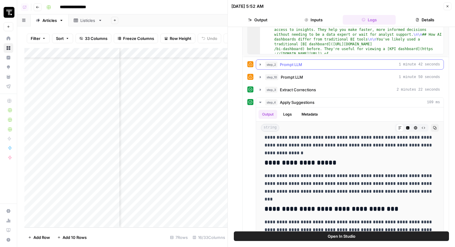
click at [313, 65] on div "step_2 Prompt LLM 1 minute 42 seconds" at bounding box center [352, 65] width 175 height 6
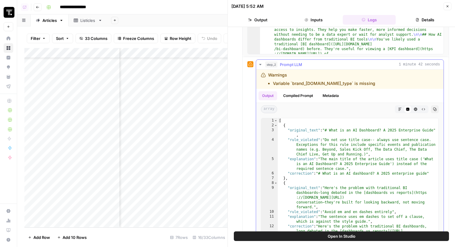
click at [313, 66] on div "step_2 Prompt LLM 1 minute 42 seconds" at bounding box center [352, 65] width 175 height 6
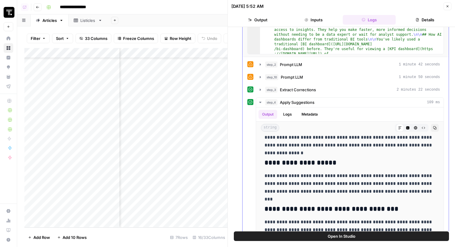
click at [313, 93] on span "Extract Corrections" at bounding box center [298, 90] width 36 height 6
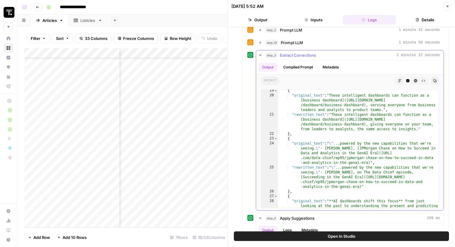
scroll to position [185, 0]
type textarea "**********"
click at [338, 141] on div "{ "original_text" : "These intelligent dashboards can function as a [business d…" at bounding box center [358, 156] width 161 height 137
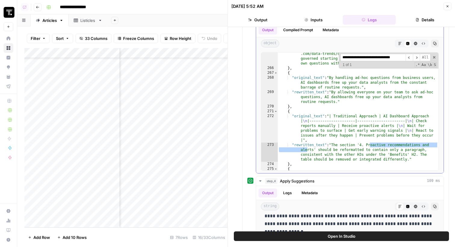
scroll to position [224, 0]
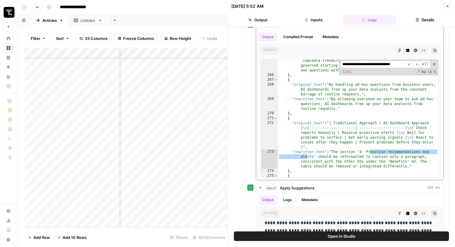
type input "**********"
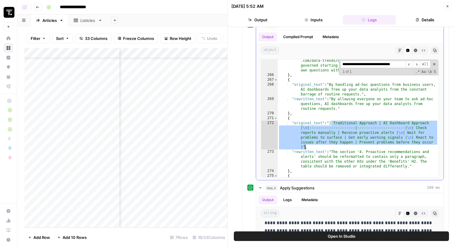
drag, startPoint x: 331, startPoint y: 123, endPoint x: 304, endPoint y: 146, distance: 35.0
click at [304, 146] on div ""rewritten_text" : "Features like AI-augmented [Liveboards](https ://www.though…" at bounding box center [358, 124] width 161 height 161
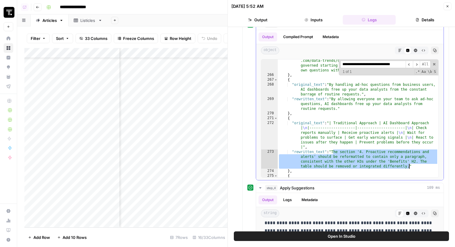
drag, startPoint x: 333, startPoint y: 153, endPoint x: 409, endPoint y: 166, distance: 77.5
click at [409, 166] on div ""rewritten_text" : "Features like AI-augmented [Liveboards](https ://www.though…" at bounding box center [358, 124] width 161 height 161
type textarea "**********"
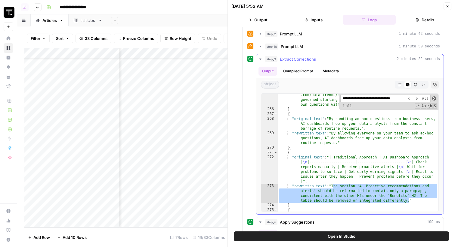
scroll to position [0, 8]
click at [433, 100] on span at bounding box center [434, 99] width 4 height 4
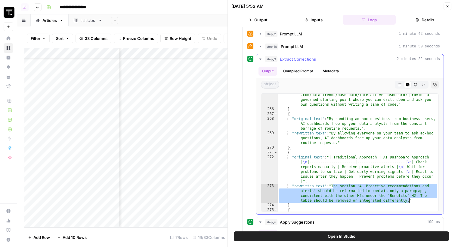
click at [413, 62] on span "2 minutes 22 seconds" at bounding box center [417, 59] width 43 height 5
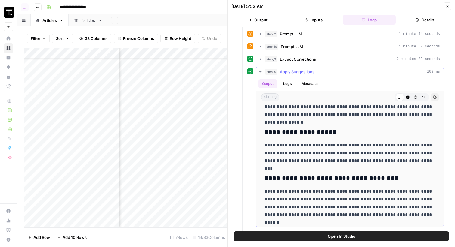
click at [404, 70] on div "step_4 Apply Suggestions 109 ms" at bounding box center [352, 72] width 175 height 6
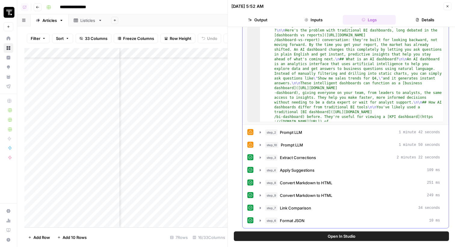
scroll to position [0, 0]
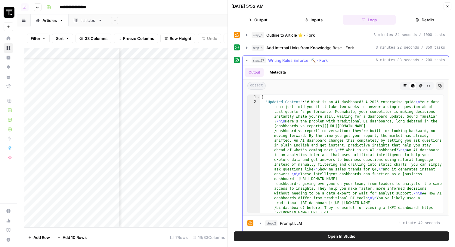
click at [425, 60] on span "6 minutes 33 seconds / 200 tasks" at bounding box center [410, 60] width 69 height 5
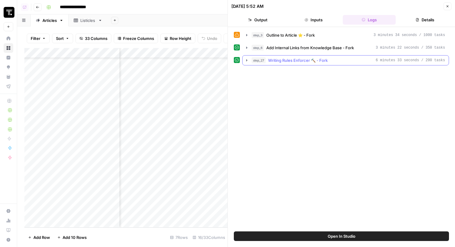
drag, startPoint x: 447, startPoint y: 7, endPoint x: 433, endPoint y: 74, distance: 69.2
click at [433, 74] on div "10/07/25 at 5:52 AM Close Output Inputs Logs Details step_3 Outline to Article …" at bounding box center [340, 123] width 227 height 247
click at [141, 53] on div "Add Column" at bounding box center [125, 138] width 203 height 180
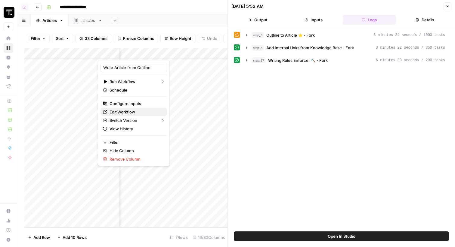
click at [145, 110] on span "Edit Workflow" at bounding box center [135, 112] width 53 height 6
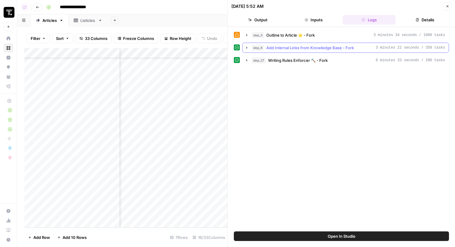
click at [281, 57] on button "step_27 Writing Rules Enforcer 🔨 - Fork 6 minutes 33 seconds / 200 tasks" at bounding box center [345, 61] width 206 height 10
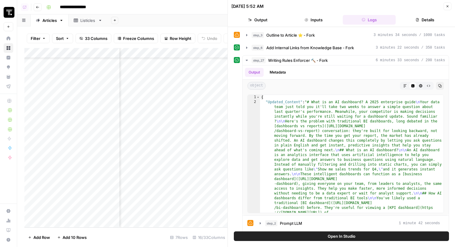
click at [448, 6] on icon "button" at bounding box center [447, 7] width 4 height 4
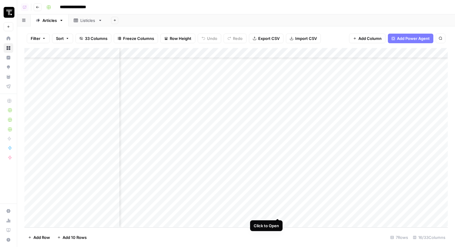
click at [277, 195] on div "Add Column" at bounding box center [235, 138] width 423 height 180
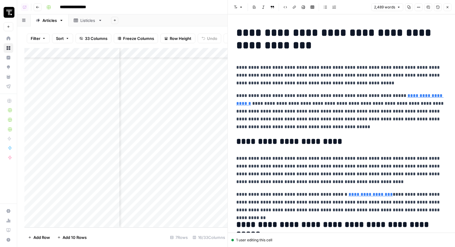
click at [293, 156] on p "**********" at bounding box center [341, 170] width 210 height 31
type input "proactiv"
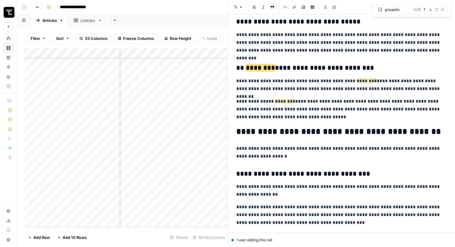
scroll to position [1203, 0]
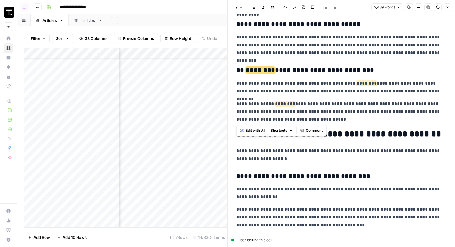
drag, startPoint x: 303, startPoint y: 116, endPoint x: 236, endPoint y: 106, distance: 67.8
click at [236, 106] on p "**********" at bounding box center [341, 111] width 210 height 23
click at [445, 8] on button "Close" at bounding box center [447, 7] width 8 height 8
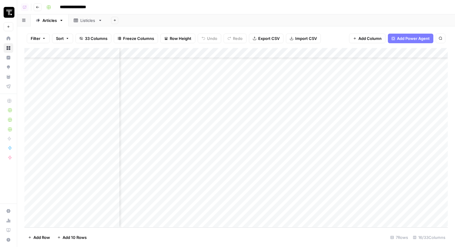
click at [183, 194] on div "Add Column" at bounding box center [235, 138] width 423 height 180
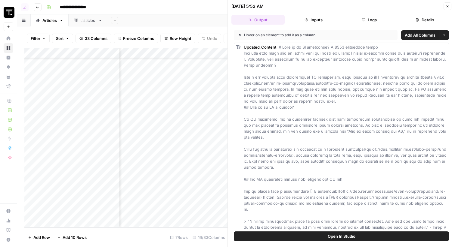
click at [374, 23] on button "Logs" at bounding box center [369, 20] width 53 height 10
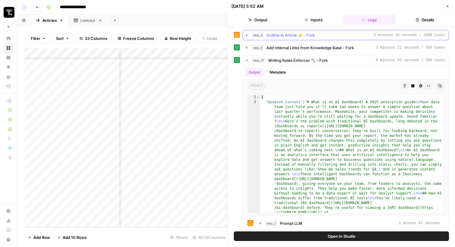
click at [305, 37] on span "Outline to Article ⭐️ - Fork" at bounding box center [290, 35] width 48 height 6
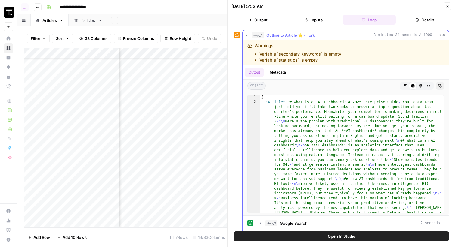
click at [303, 36] on span "Outline to Article ⭐️ - Fork" at bounding box center [290, 35] width 48 height 6
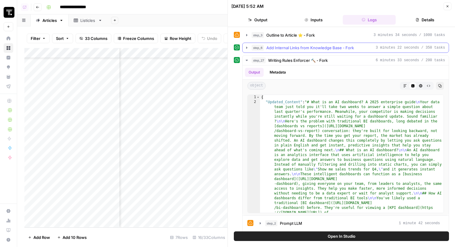
click at [303, 48] on span "Add Internal Links from Knowledge Base - Fork" at bounding box center [310, 48] width 88 height 6
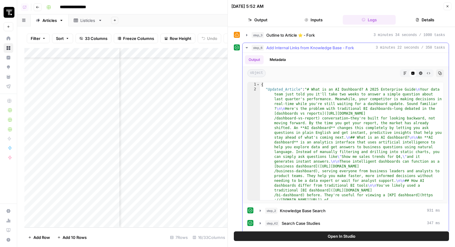
click at [303, 48] on span "Add Internal Links from Knowledge Base - Fork" at bounding box center [310, 48] width 88 height 6
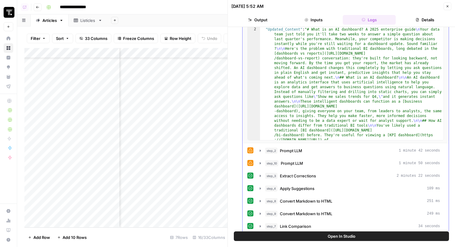
scroll to position [91, 0]
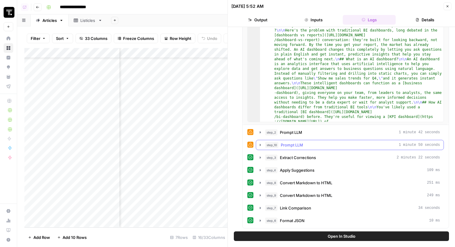
click at [313, 145] on div "step_10 Prompt LLM 1 minute 50 seconds" at bounding box center [352, 145] width 175 height 6
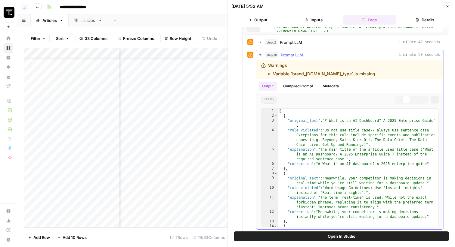
scroll to position [261, 0]
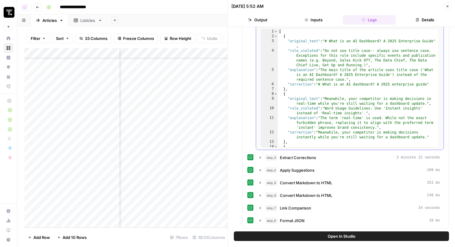
click at [315, 107] on div "[ { "original_text" : "# What is an AI Dashboard? A 2025 Enterprise Guide" , "r…" at bounding box center [358, 102] width 161 height 147
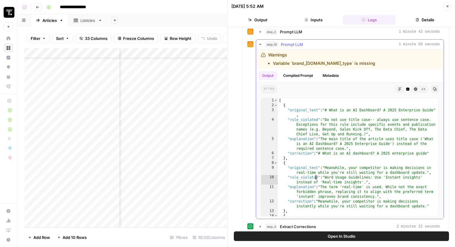
scroll to position [192, 0]
click at [323, 119] on div "[ { "original_text" : "# What is an AI Dashboard? A 2025 Enterprise Guide" , "r…" at bounding box center [358, 172] width 161 height 147
type textarea "**********"
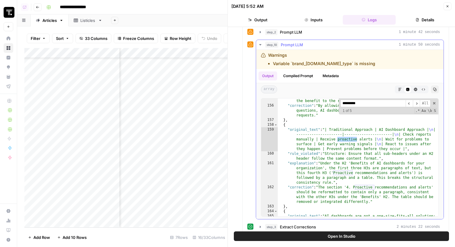
scroll to position [1731, 0]
type input "*********"
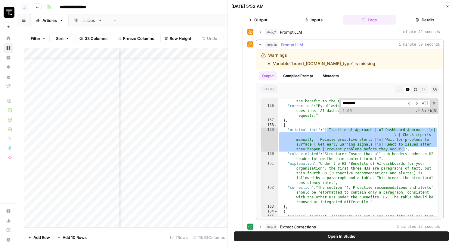
drag, startPoint x: 327, startPoint y: 129, endPoint x: 404, endPoint y: 149, distance: 79.8
click at [404, 149] on div ""explanation" : "The sentence focuses on 'business users' and 'data analysts' a…" at bounding box center [358, 160] width 161 height 142
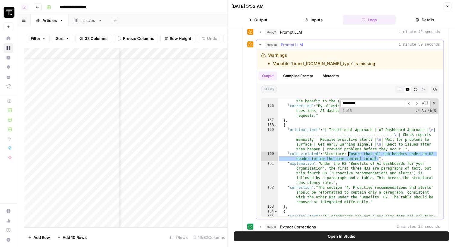
drag, startPoint x: 378, startPoint y: 159, endPoint x: 347, endPoint y: 153, distance: 31.3
click at [347, 153] on div ""explanation" : "The sentence focuses on 'business users' and 'data analysts' a…" at bounding box center [358, 160] width 161 height 142
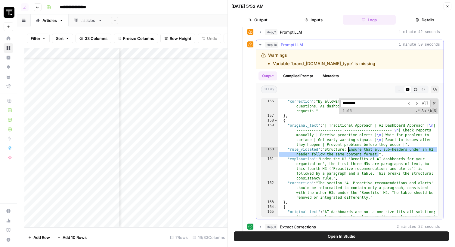
scroll to position [1734, 0]
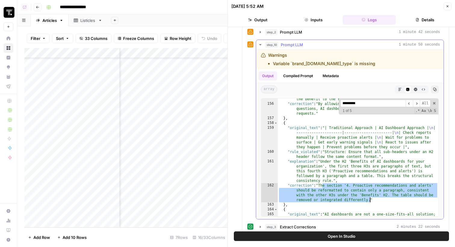
drag, startPoint x: 321, startPoint y: 186, endPoint x: 370, endPoint y: 199, distance: 50.2
click at [370, 199] on div ""explanation" : "The sentence focuses on 'business users' and 'data analysts' a…" at bounding box center [358, 158] width 161 height 142
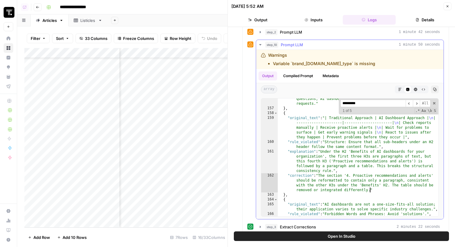
scroll to position [1744, 0]
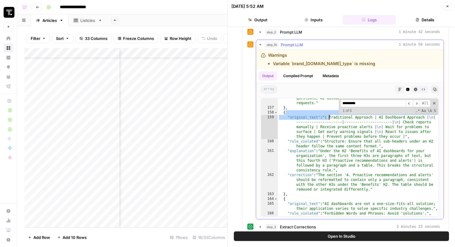
drag, startPoint x: 332, startPoint y: 115, endPoint x: 328, endPoint y: 115, distance: 4.0
click at [328, 115] on div ""correction" : "By allowing everyone on your team to ask ad-hoc questions, AI d…" at bounding box center [358, 162] width 161 height 142
click at [327, 118] on div ""correction" : "By allowing everyone on your team to ask ad-hoc questions, AI d…" at bounding box center [358, 162] width 161 height 142
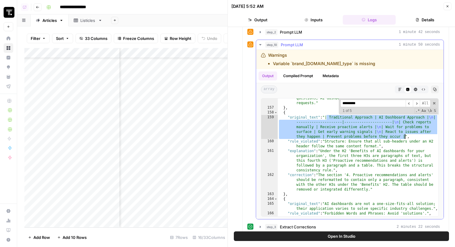
drag, startPoint x: 327, startPoint y: 118, endPoint x: 405, endPoint y: 136, distance: 79.7
click at [405, 136] on div ""correction" : "By allowing everyone on your team to ask ad-hoc questions, AI d…" at bounding box center [358, 162] width 161 height 142
click at [297, 39] on div "**********" at bounding box center [345, 161] width 196 height 269
type textarea "**********"
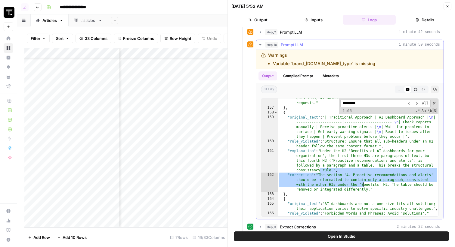
drag, startPoint x: 321, startPoint y: 173, endPoint x: 364, endPoint y: 186, distance: 44.6
click at [364, 186] on div ""correction" : "By allowing everyone on your team to ask ad-hoc questions, AI d…" at bounding box center [358, 162] width 161 height 142
click at [364, 188] on div ""correction" : "By allowing everyone on your team to ask ad-hoc questions, AI d…" at bounding box center [358, 162] width 161 height 142
type textarea "**********"
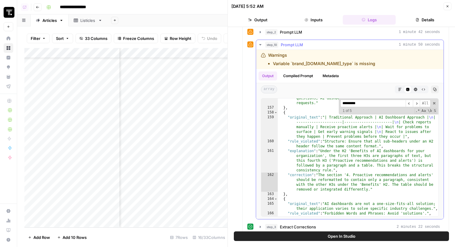
click at [288, 46] on span "Prompt LLM" at bounding box center [292, 45] width 22 height 6
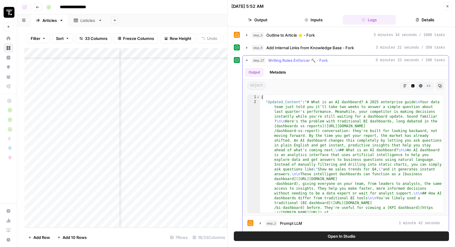
scroll to position [91, 0]
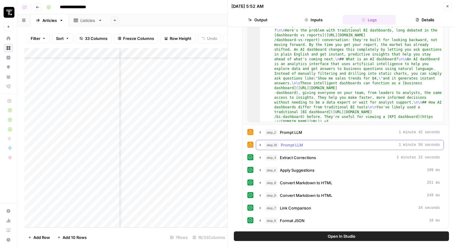
click at [290, 149] on button "step_10 Prompt LLM 1 minute 50 seconds" at bounding box center [349, 145] width 187 height 10
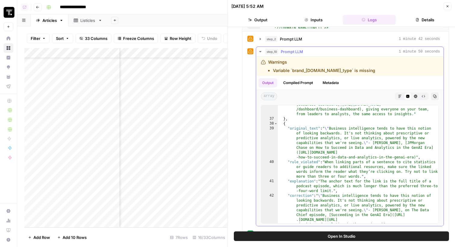
scroll to position [379, 0]
click at [447, 5] on icon "button" at bounding box center [447, 7] width 4 height 4
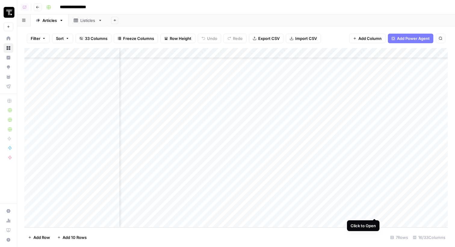
scroll to position [25, 295]
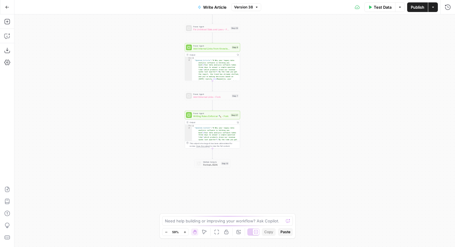
click at [209, 117] on span "Writing Rules Enforcer 🔨 - Fork" at bounding box center [211, 117] width 36 height 4
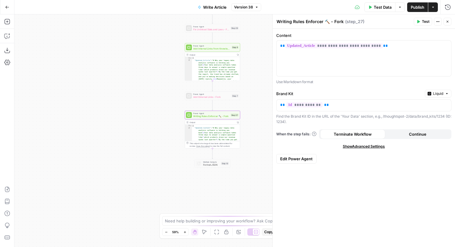
click at [308, 159] on span "Edit Power Agent" at bounding box center [296, 159] width 32 height 6
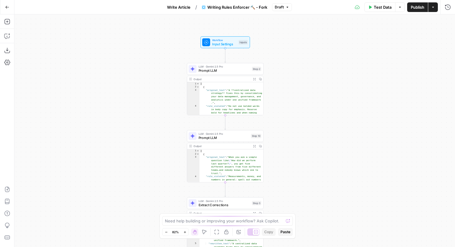
click at [271, 108] on div "Workflow Input Settings Inputs LLM · Gemini 2.5 Pro Prompt LLM Step 2 Output Ex…" at bounding box center [234, 130] width 440 height 233
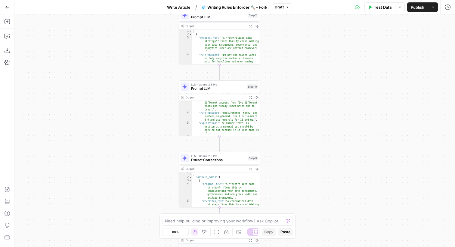
scroll to position [17, 0]
drag, startPoint x: 220, startPoint y: 124, endPoint x: 228, endPoint y: 132, distance: 11.1
click at [228, 132] on div ""original_text" : "When you ask a simple question like \" How did we perform la…" at bounding box center [226, 131] width 68 height 77
type textarea "**********"
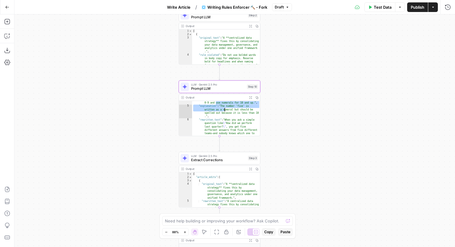
scroll to position [38, 0]
